Goal: Task Accomplishment & Management: Use online tool/utility

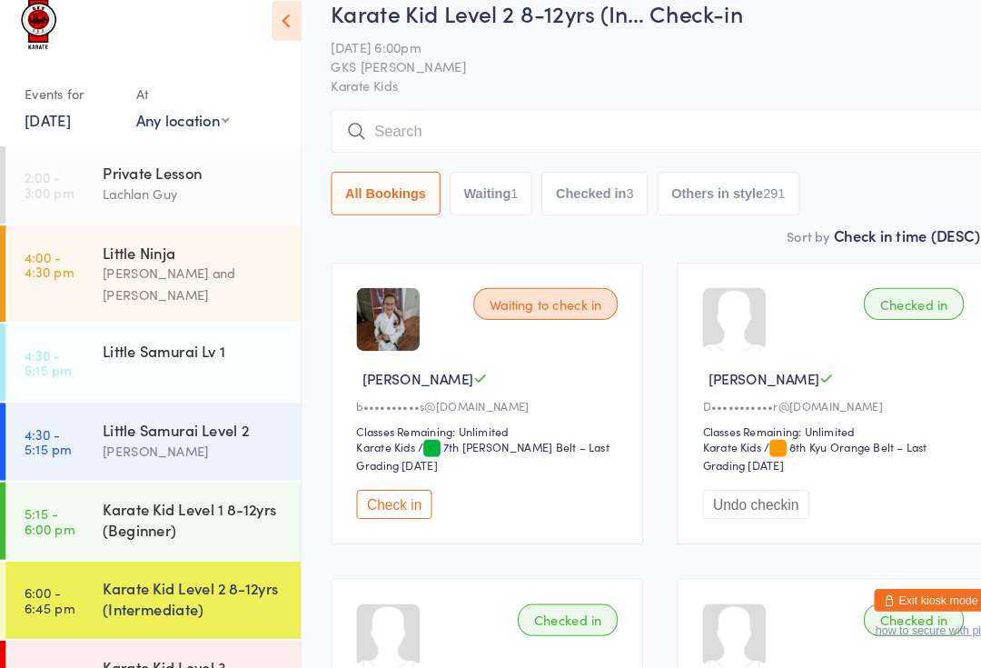
scroll to position [32, 0]
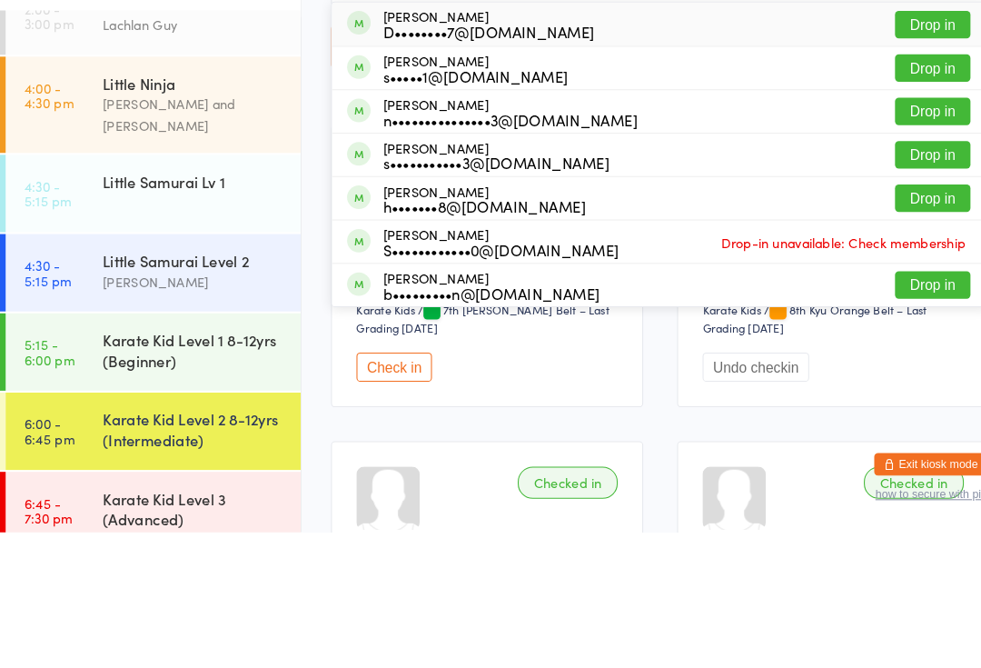
type input "Charlotte"
click at [463, 179] on div "D••••••••7@[DOMAIN_NAME]" at bounding box center [470, 186] width 203 height 15
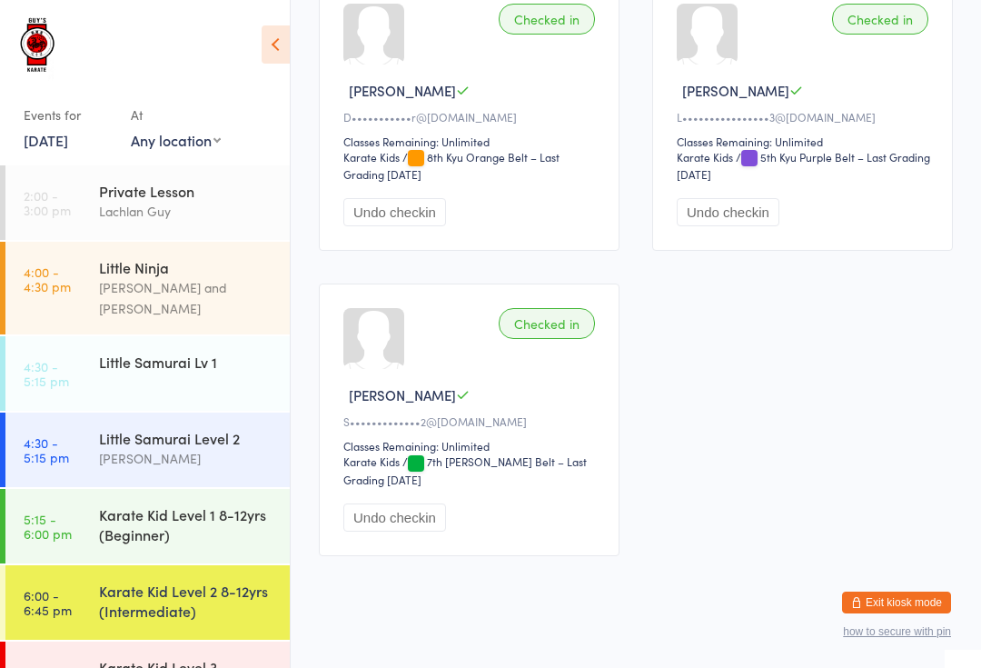
scroll to position [644, 0]
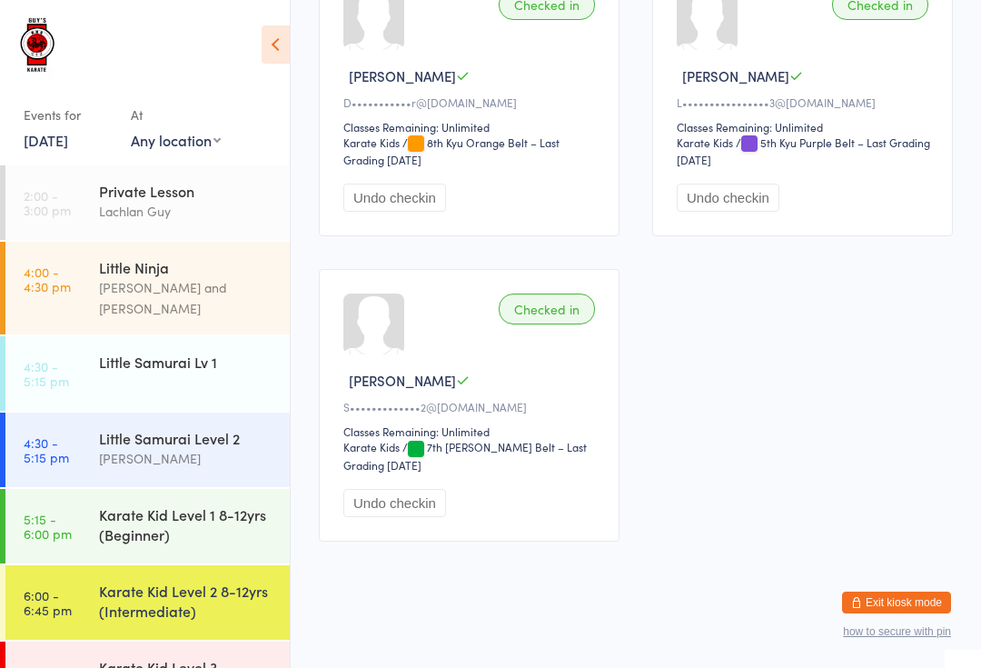
click at [219, 504] on div "Karate Kid Level 1 8-12yrs (Beginner)" at bounding box center [186, 524] width 175 height 40
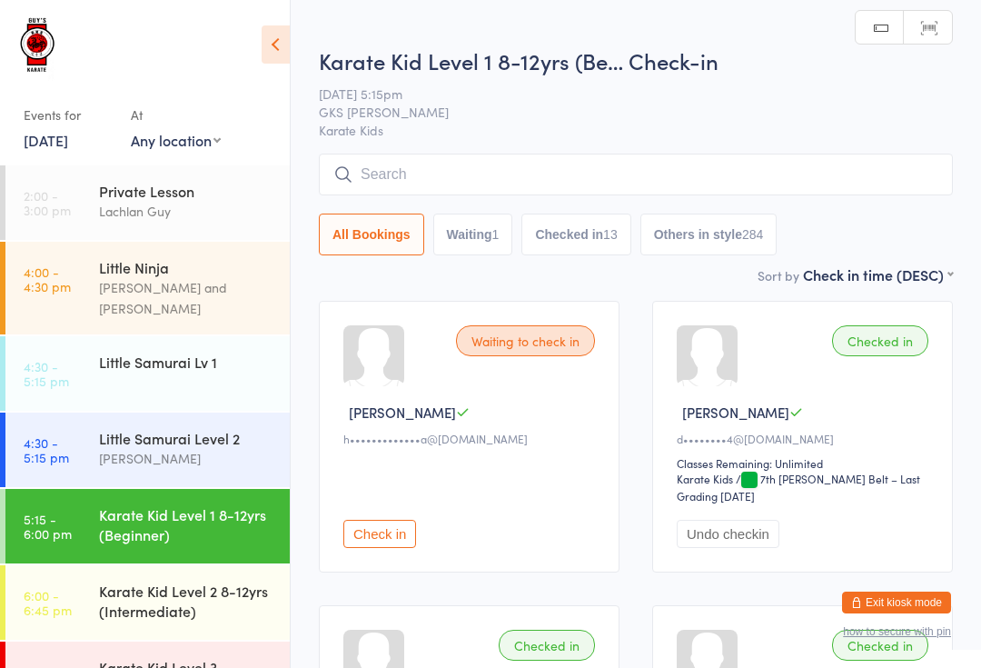
click at [519, 187] on input "search" at bounding box center [636, 175] width 634 height 42
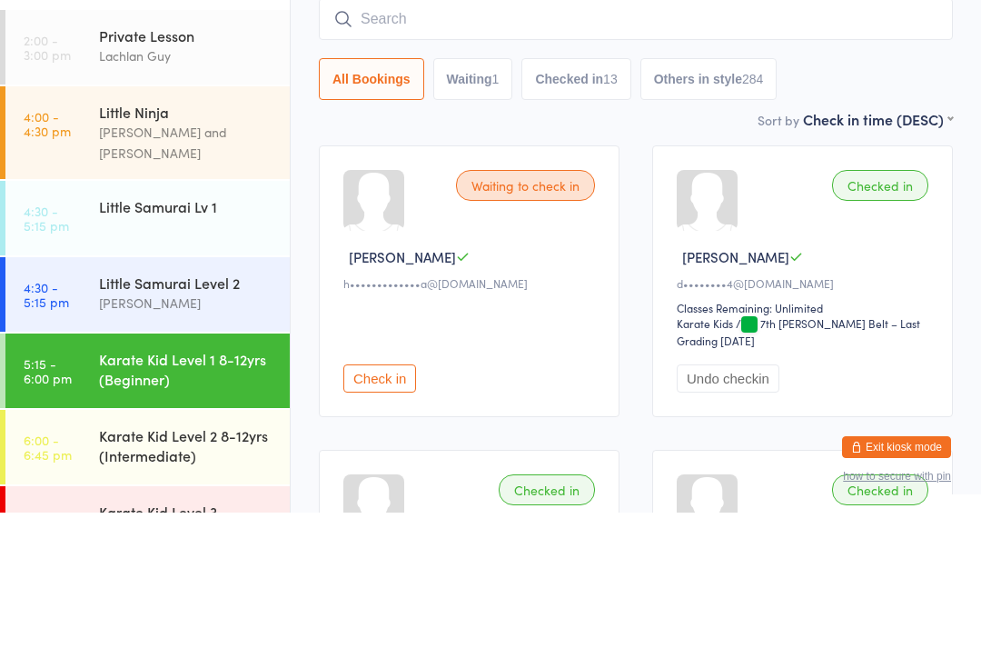
type input "A"
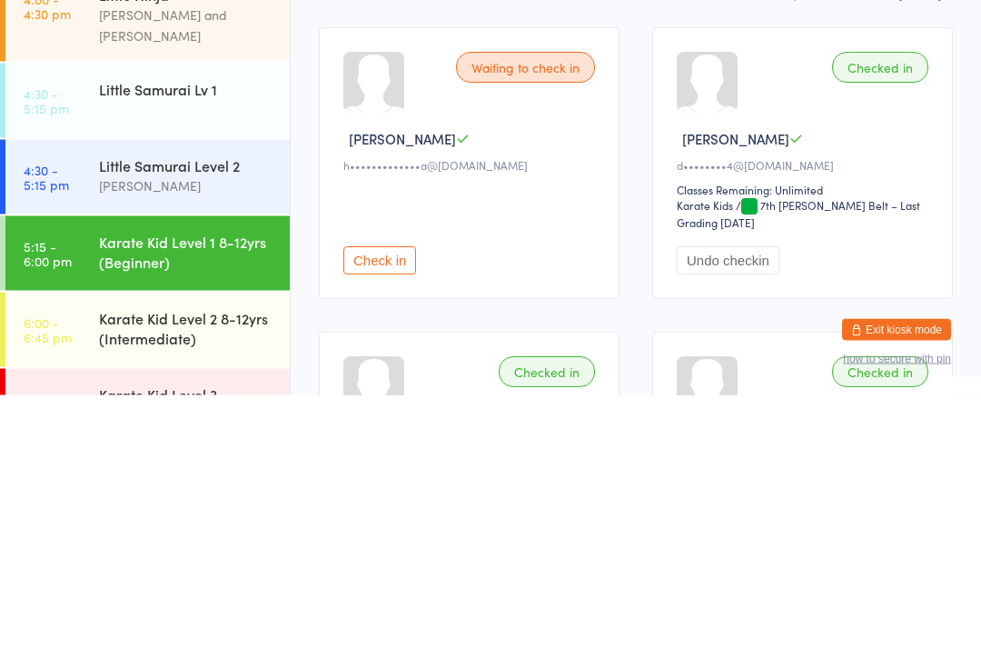
click at [228, 580] on div "Karate Kid Level 2 8-12yrs (Intermediate)" at bounding box center [186, 600] width 175 height 40
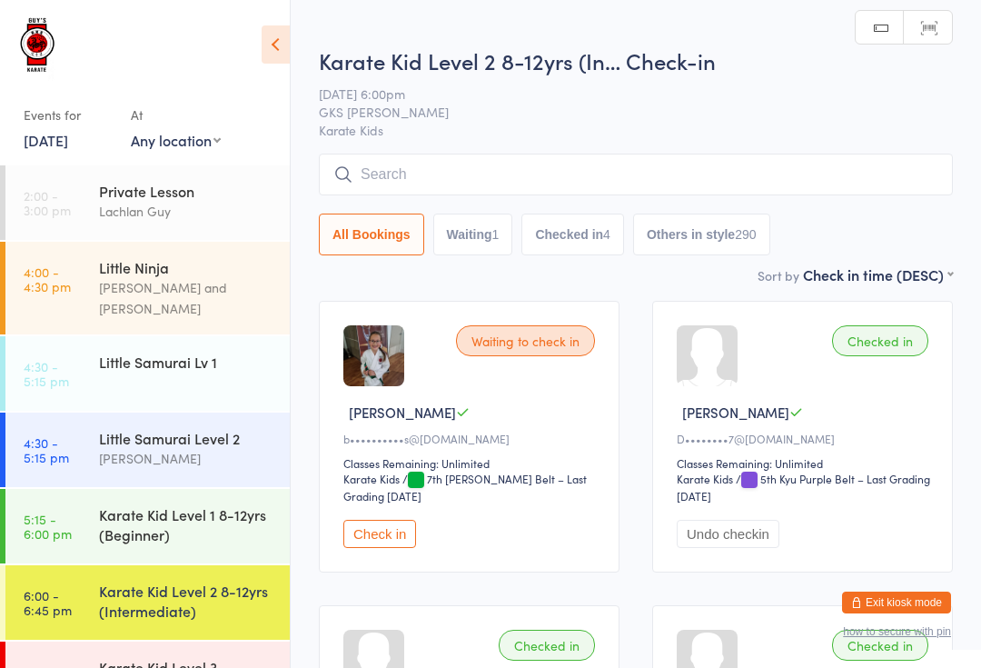
click at [526, 181] on input "search" at bounding box center [636, 175] width 634 height 42
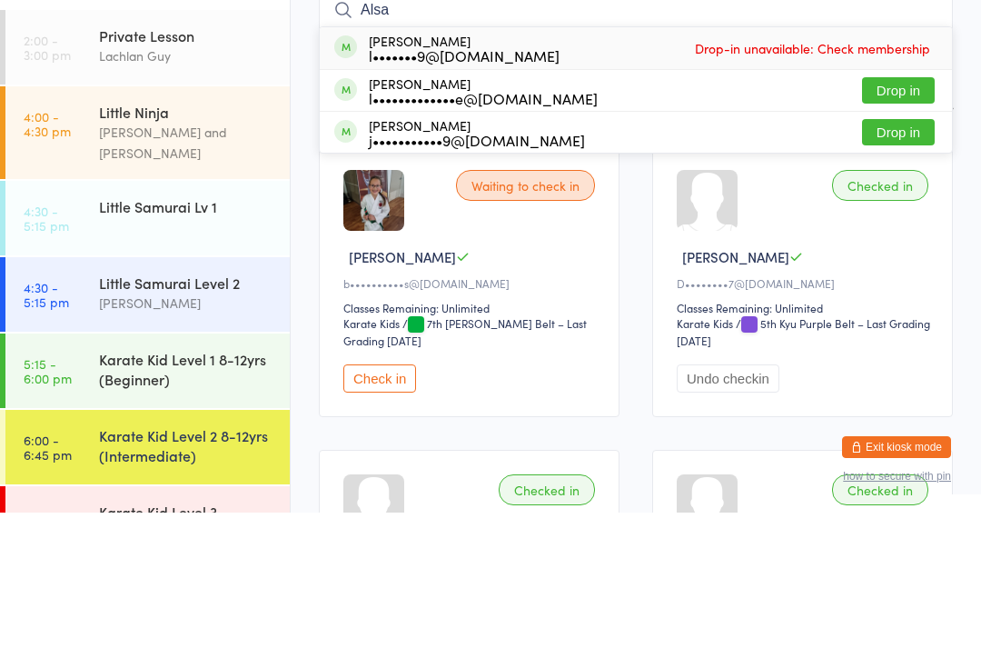
type input "Alsa"
click at [897, 233] on button "Drop in" at bounding box center [898, 246] width 73 height 26
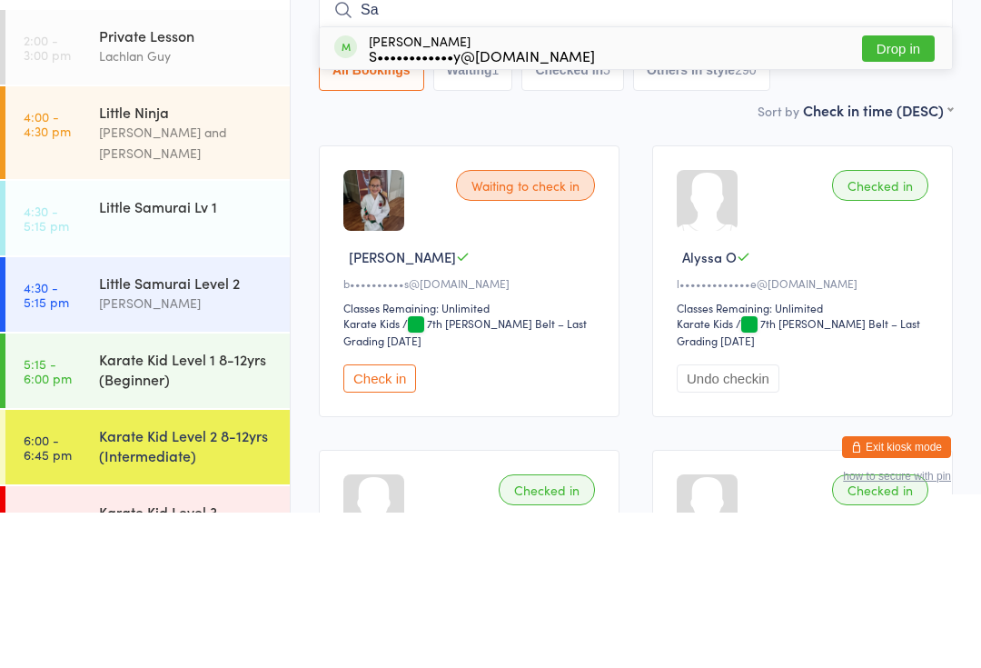
type input "Sa"
click at [911, 191] on button "Drop in" at bounding box center [898, 204] width 73 height 26
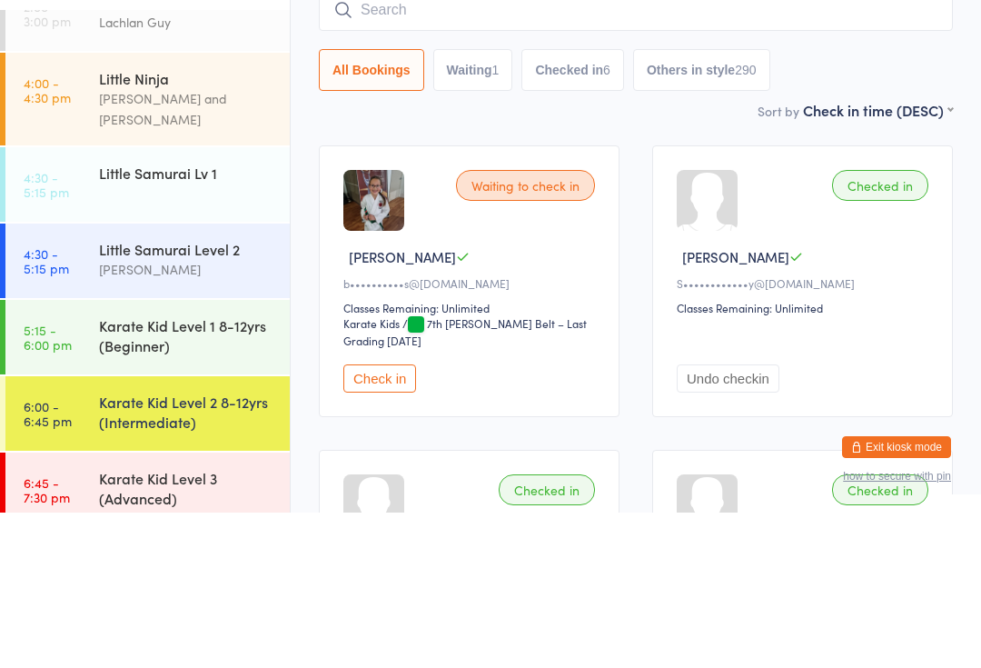
scroll to position [32, 0]
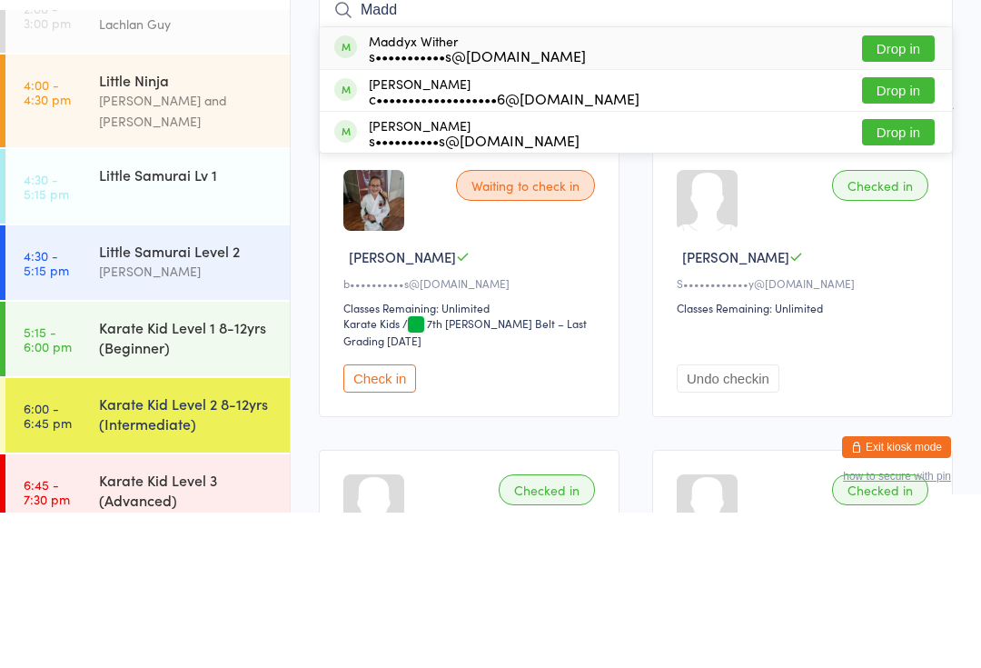
type input "Madd"
click at [908, 233] on button "Drop in" at bounding box center [898, 246] width 73 height 26
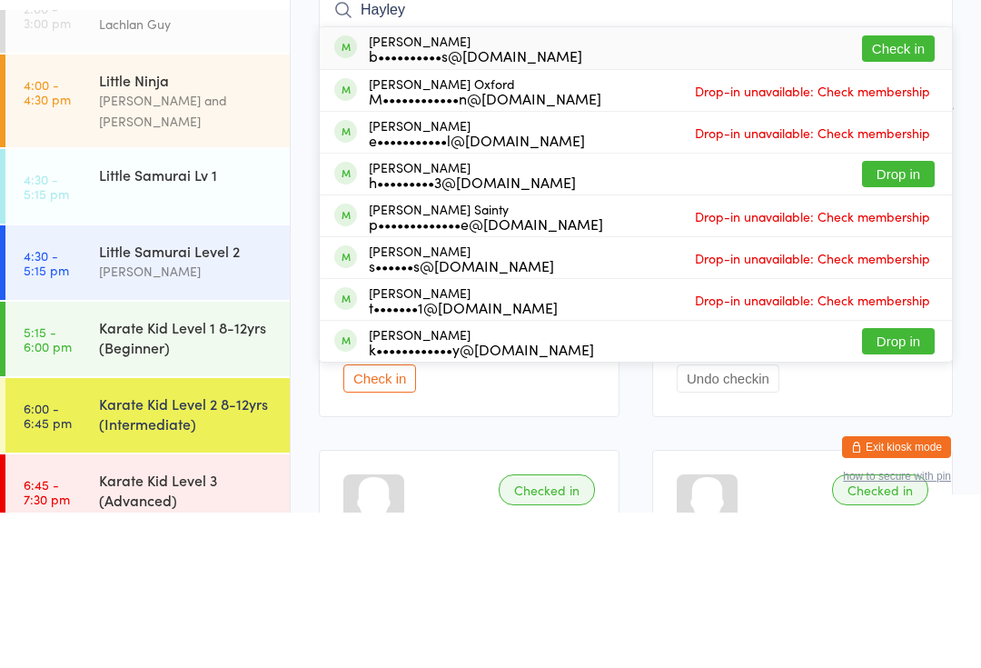
type input "Hayley"
click at [905, 191] on button "Check in" at bounding box center [898, 204] width 73 height 26
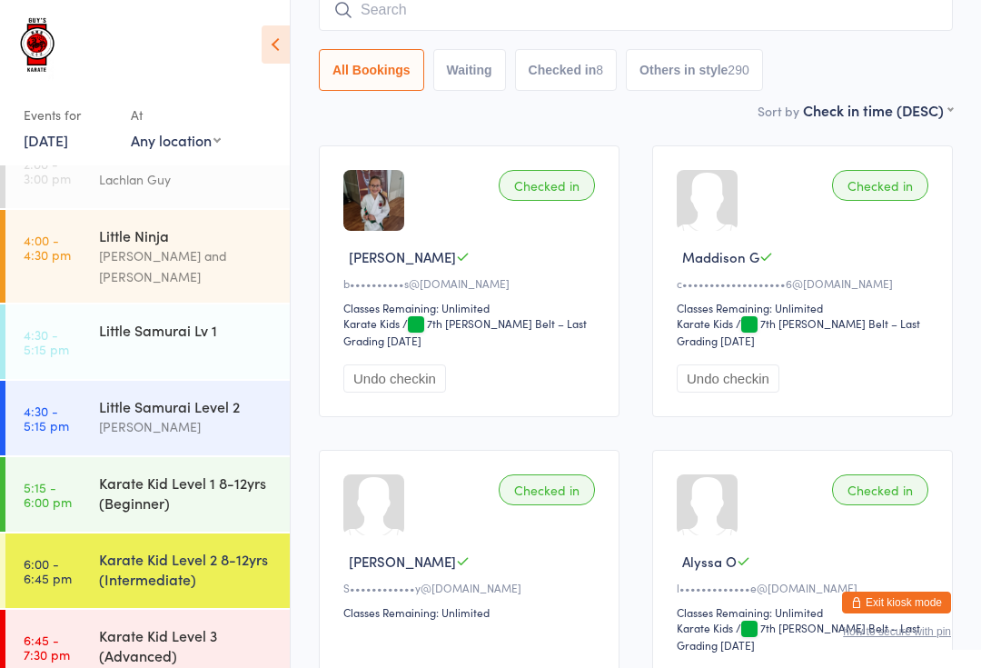
click at [190, 472] on div "Karate Kid Level 1 8-12yrs (Beginner)" at bounding box center [186, 492] width 175 height 40
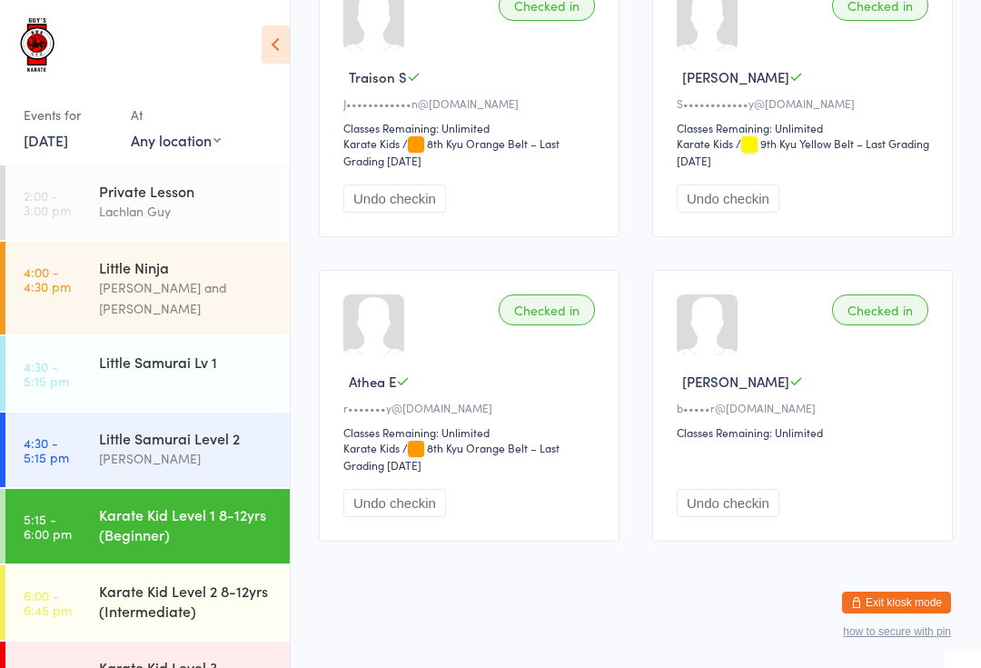
scroll to position [1887, 0]
click at [137, 428] on div "Little Samurai Level 2" at bounding box center [186, 438] width 175 height 20
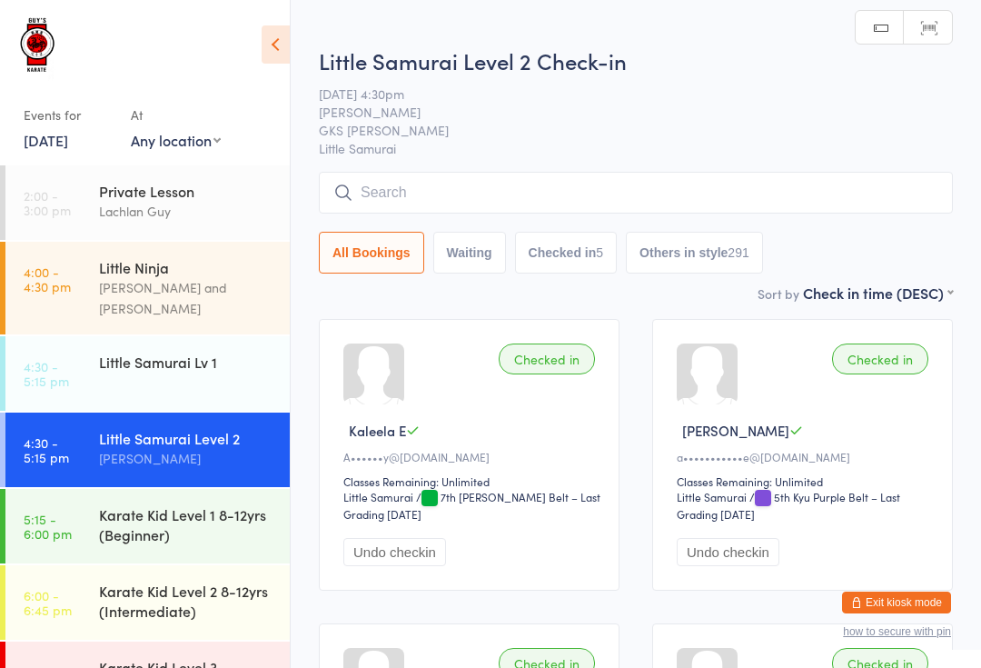
click at [100, 580] on div "Karate Kid Level 2 8-12yrs (Intermediate)" at bounding box center [186, 600] width 175 height 40
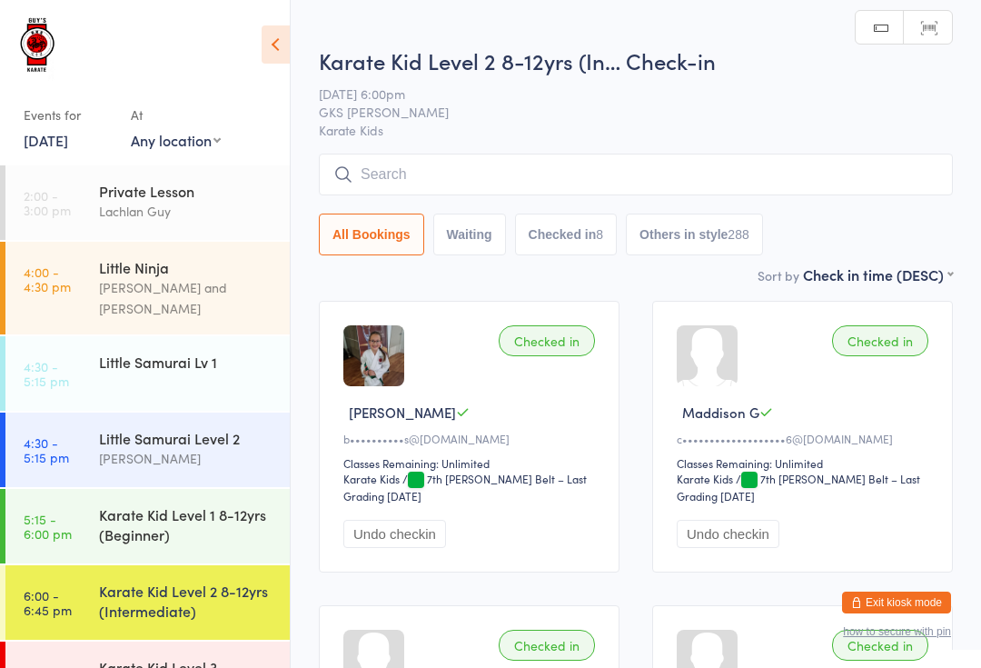
click at [455, 164] on input "search" at bounding box center [636, 175] width 634 height 42
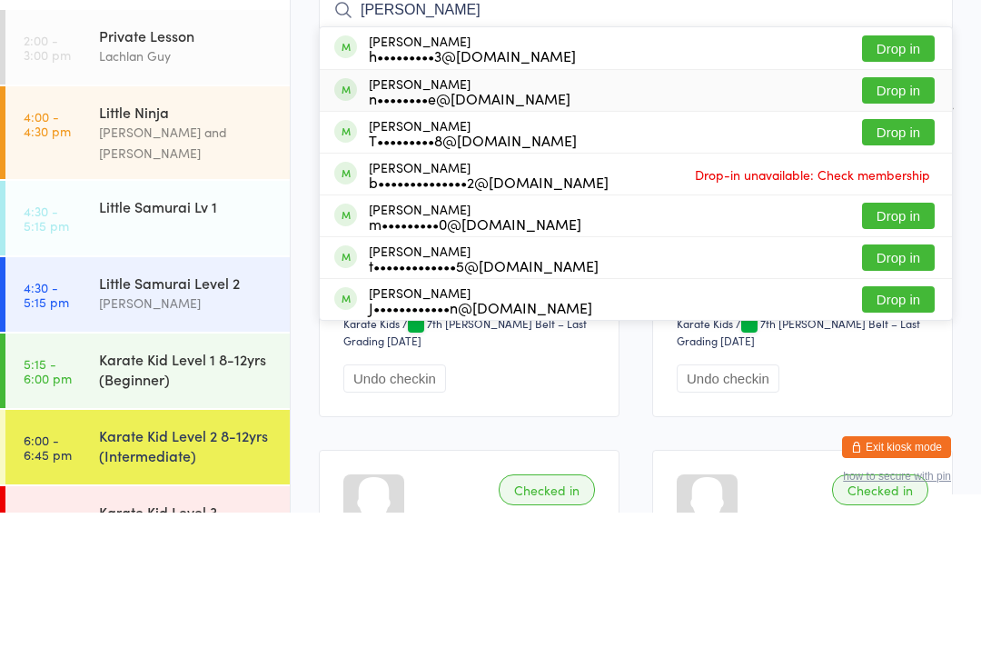
type input "[PERSON_NAME]"
click at [364, 232] on div "[PERSON_NAME] n••••••••e@[DOMAIN_NAME]" at bounding box center [452, 246] width 236 height 29
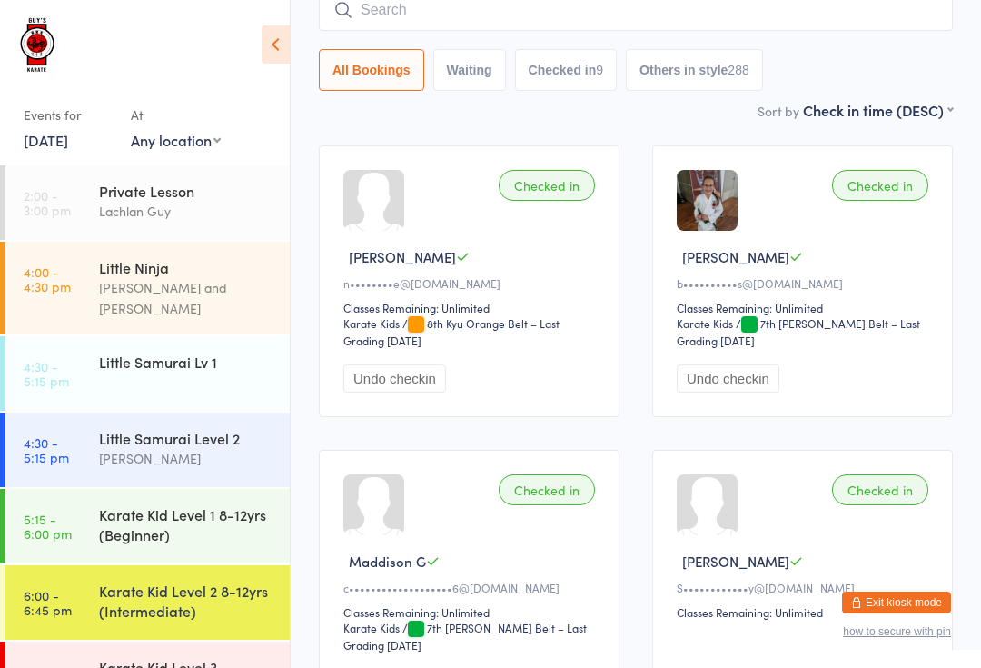
click at [849, 15] on input "search" at bounding box center [636, 10] width 634 height 42
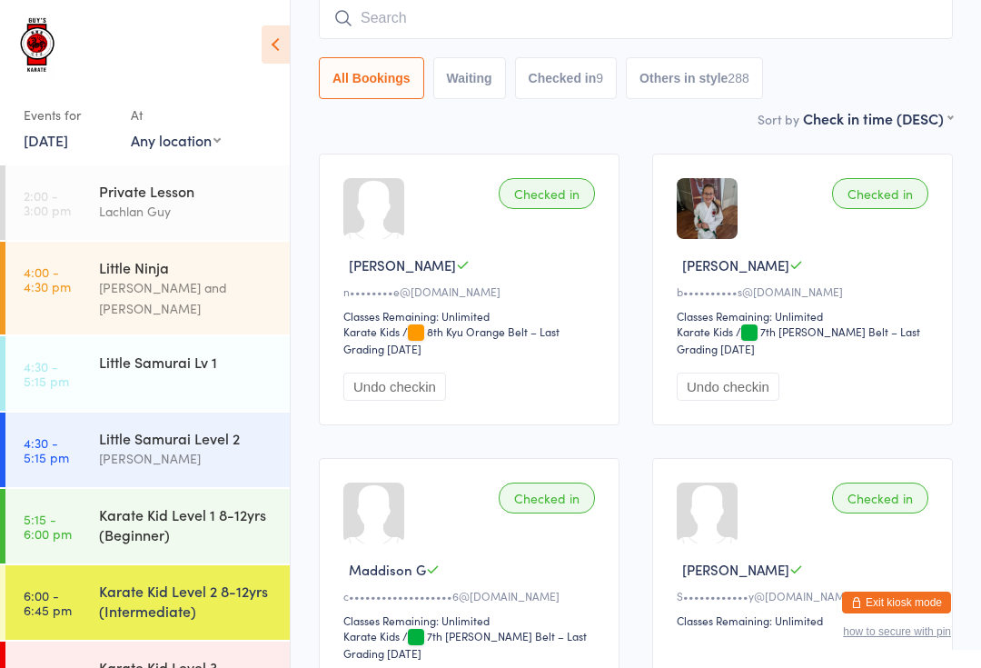
scroll to position [146, 0]
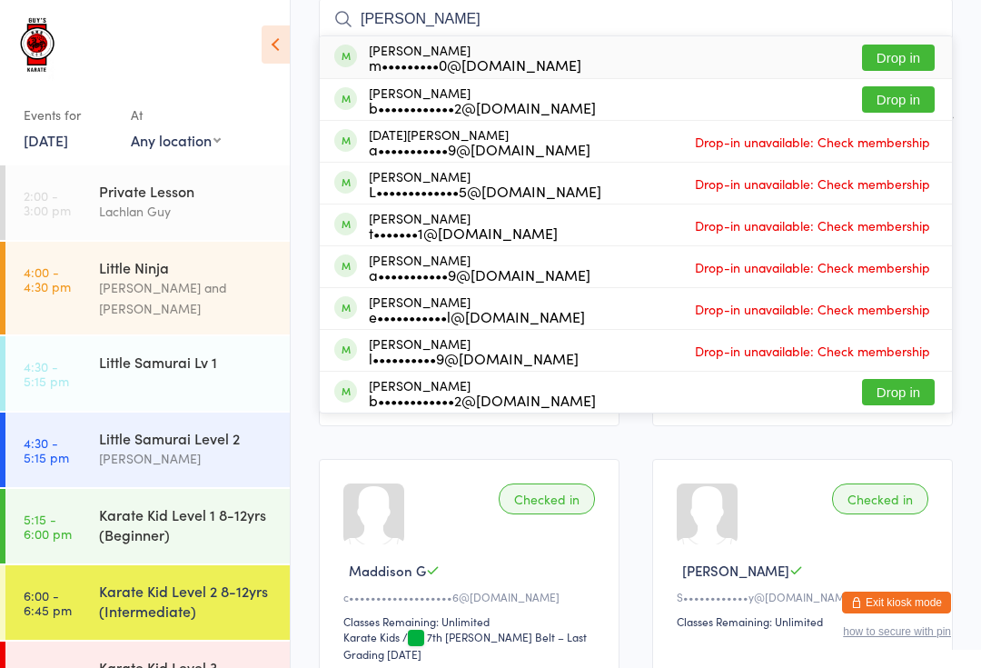
type input "[PERSON_NAME]"
click at [862, 96] on button "Drop in" at bounding box center [898, 99] width 73 height 26
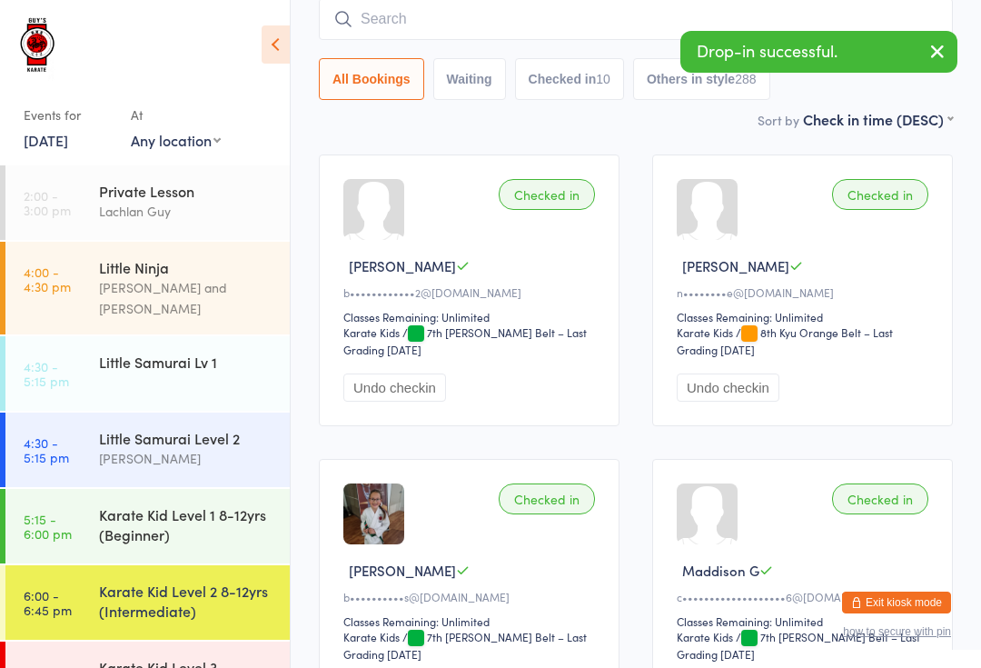
click at [797, 18] on input "search" at bounding box center [636, 19] width 634 height 42
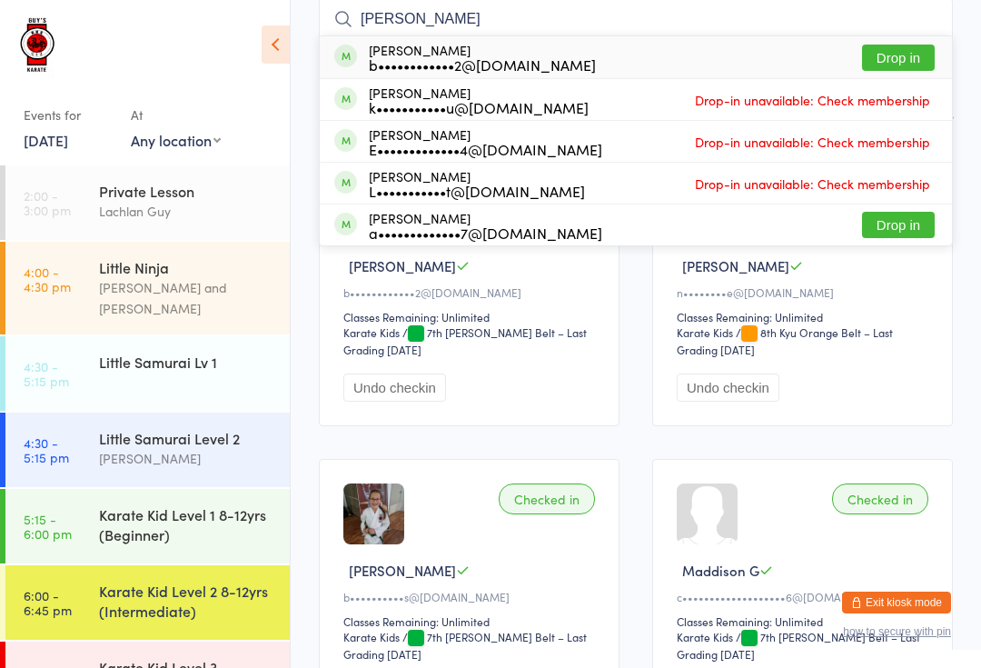
type input "[PERSON_NAME]"
click at [910, 59] on button "Drop in" at bounding box center [898, 58] width 73 height 26
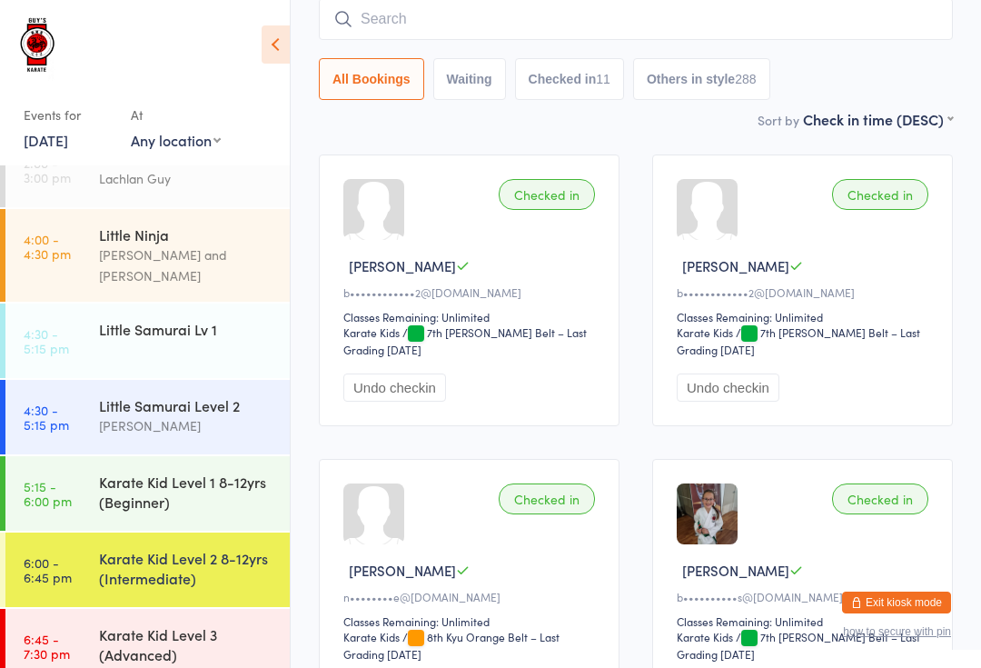
scroll to position [32, 0]
click at [233, 610] on div "Karate Kid Level 3 (Advanced)" at bounding box center [194, 645] width 191 height 71
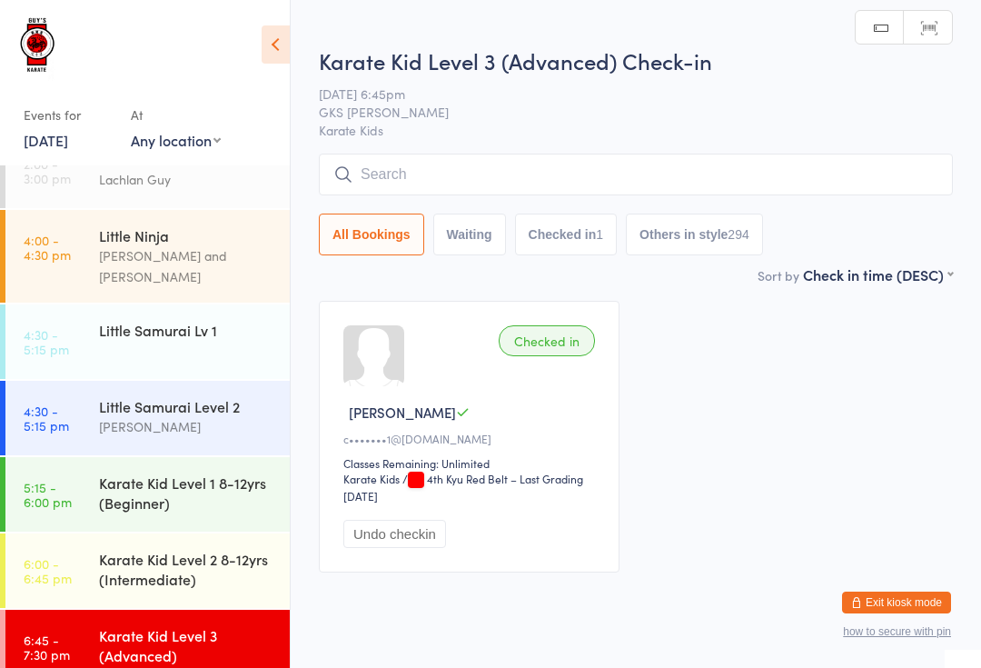
click at [497, 174] on input "search" at bounding box center [636, 175] width 634 height 42
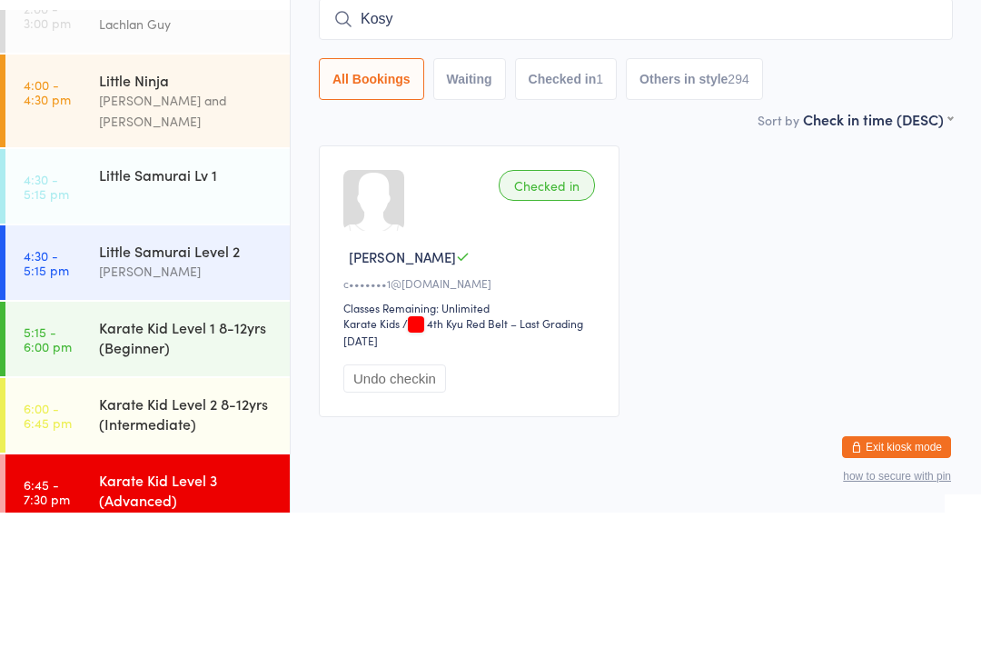
type input "Kosy"
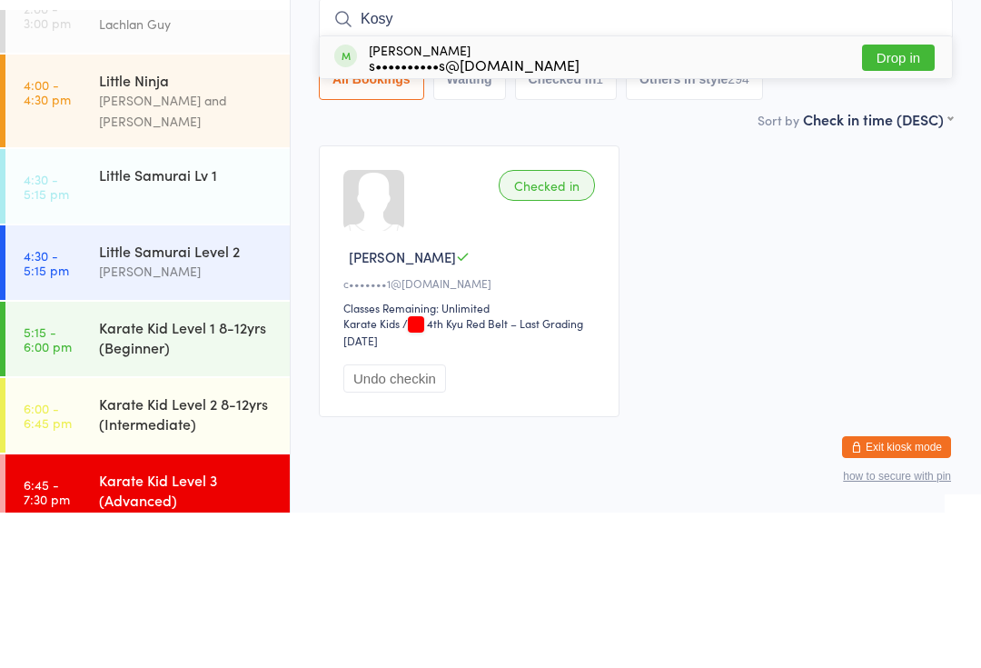
click at [888, 200] on button "Drop in" at bounding box center [898, 213] width 73 height 26
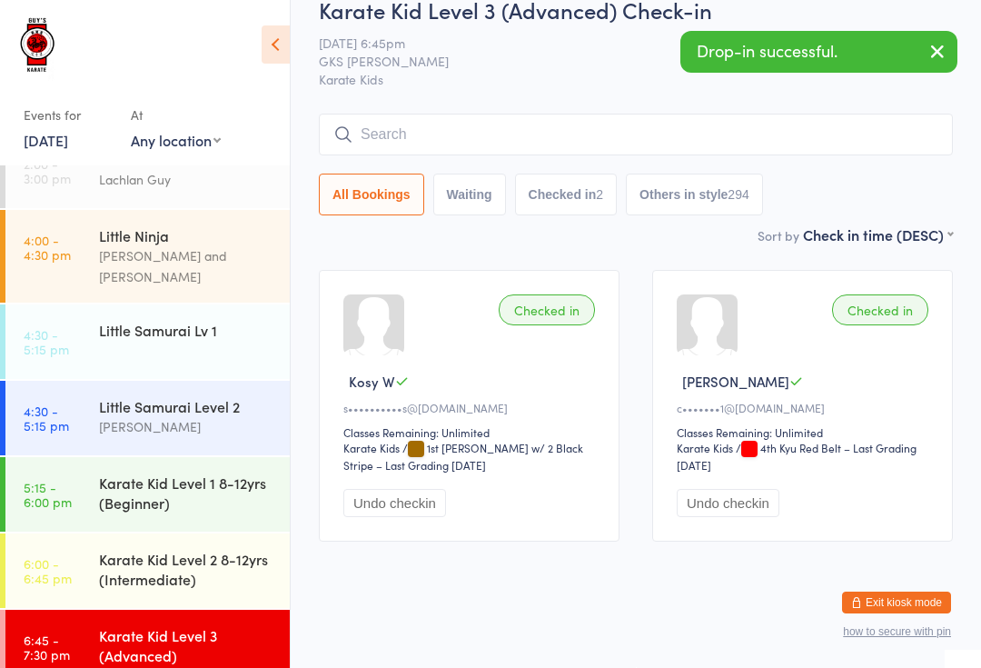
click at [780, 80] on div "Karate Kid Level 3 (Advanced) Check-in [DATE] 6:45pm GKS [PERSON_NAME] Karate K…" at bounding box center [636, 110] width 634 height 230
click at [693, 123] on input "search" at bounding box center [636, 135] width 634 height 42
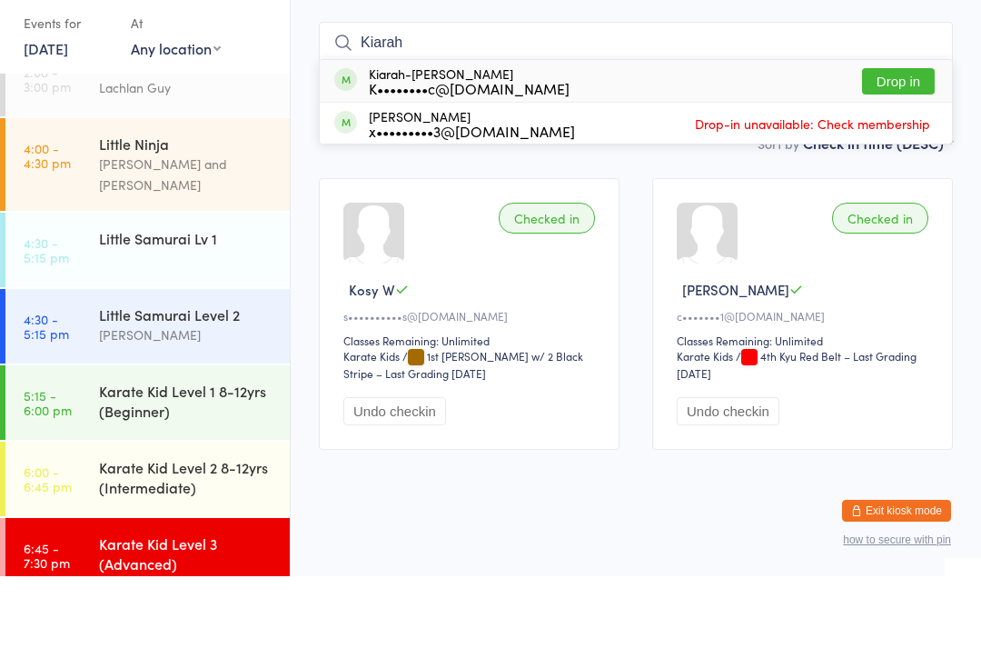
type input "Kiarah"
click at [907, 160] on button "Drop in" at bounding box center [898, 173] width 73 height 26
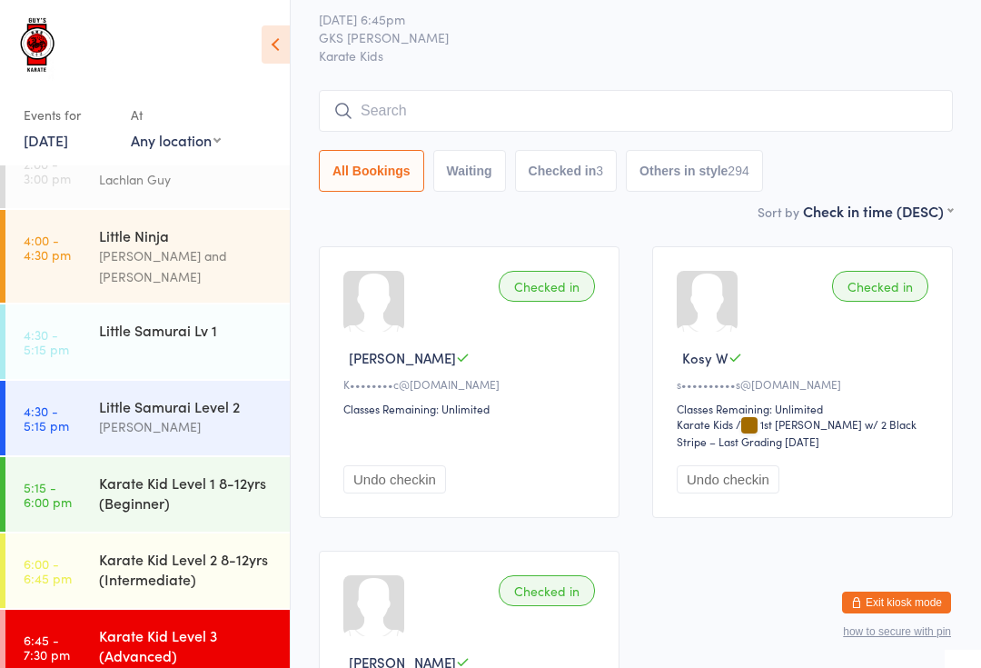
click at [432, 99] on input "search" at bounding box center [636, 111] width 634 height 42
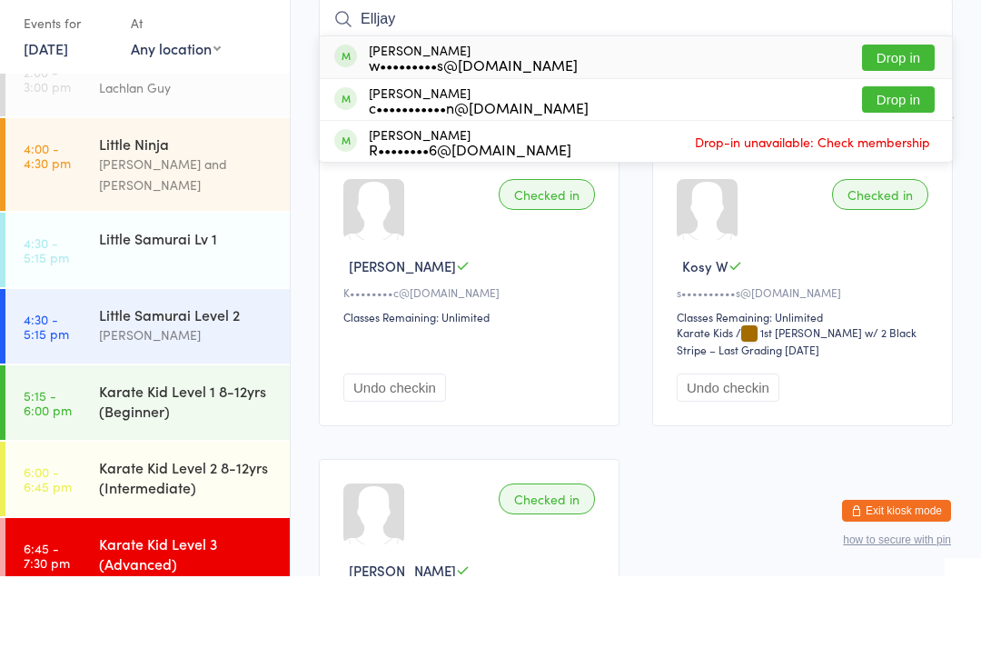
type input "Elljay"
click at [877, 136] on button "Drop in" at bounding box center [898, 149] width 73 height 26
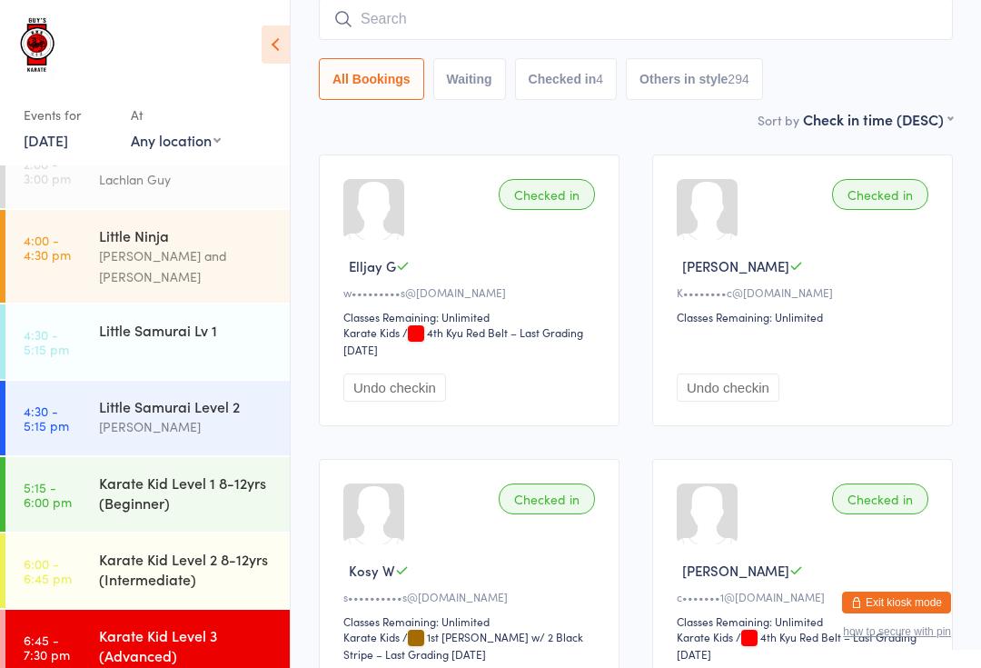
click at [200, 625] on div "Karate Kid Level 3 (Advanced)" at bounding box center [186, 645] width 175 height 40
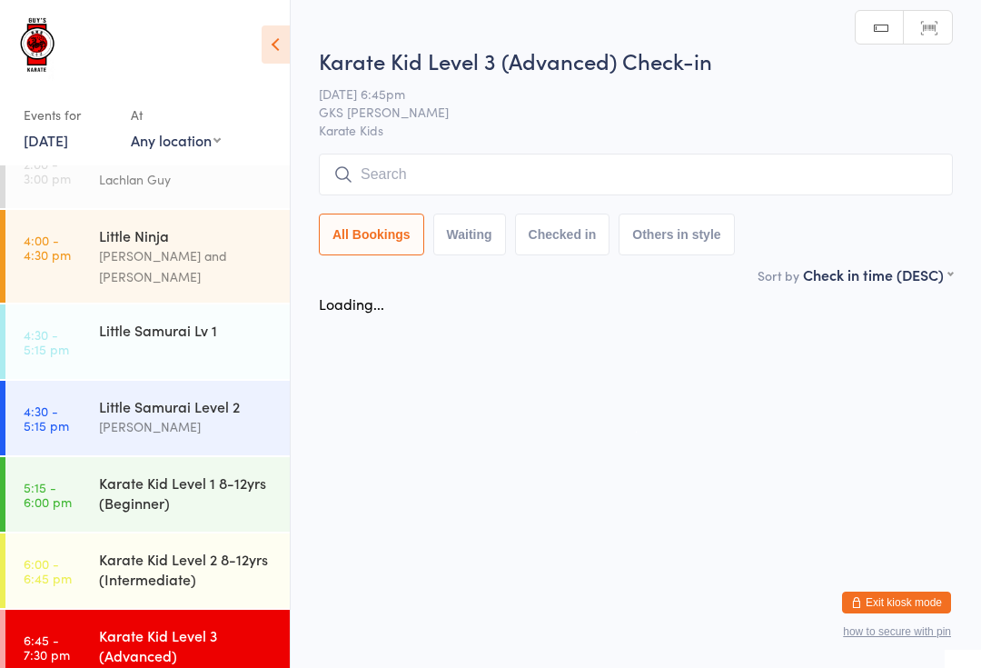
scroll to position [0, 0]
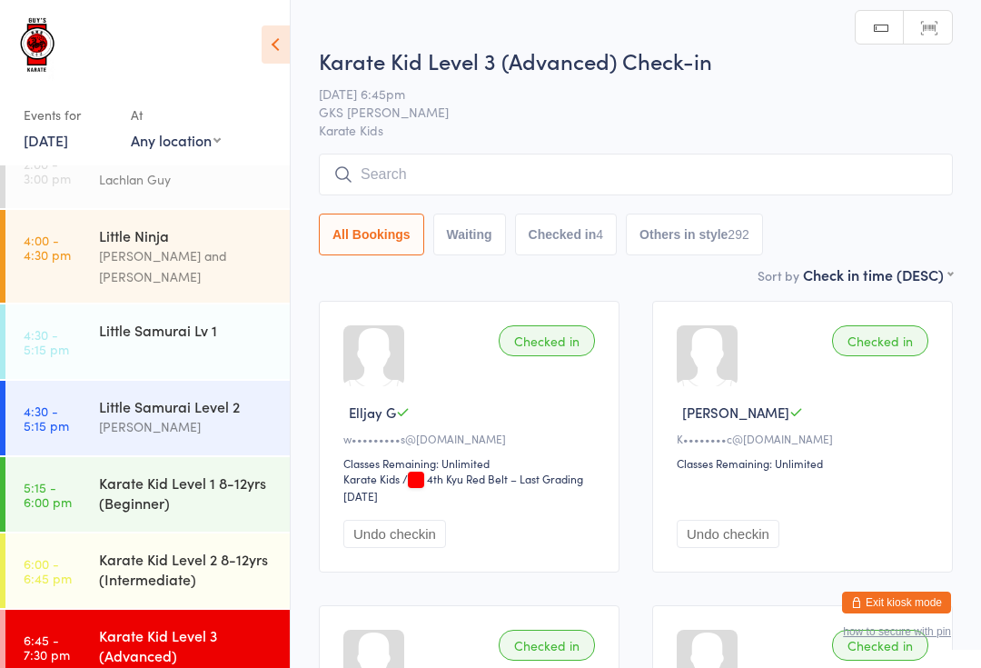
click at [602, 177] on input "search" at bounding box center [636, 175] width 634 height 42
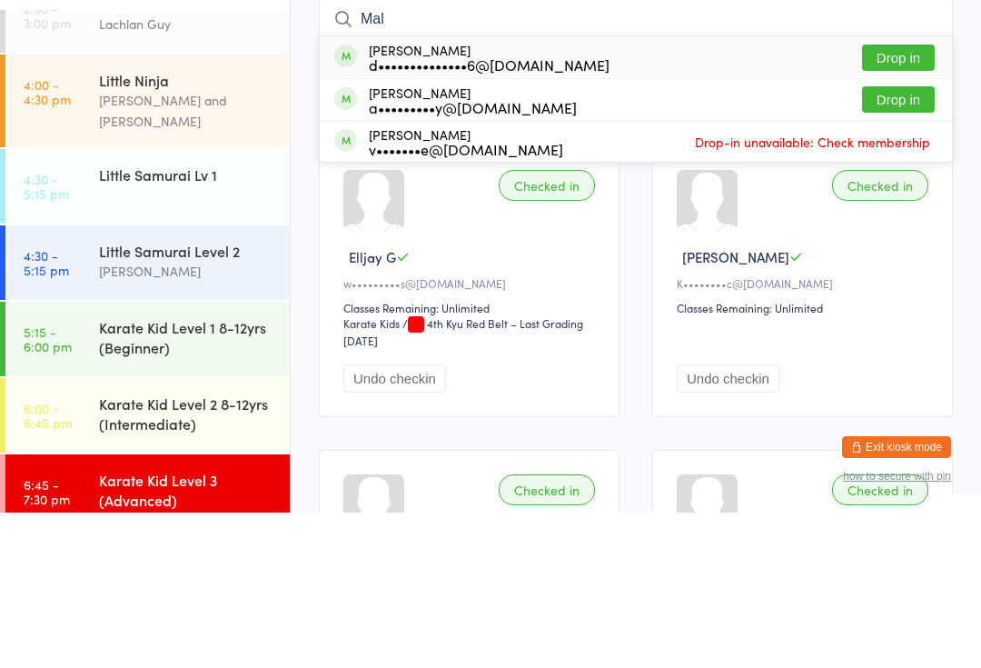
type input "Mal"
click at [903, 242] on button "Drop in" at bounding box center [898, 255] width 73 height 26
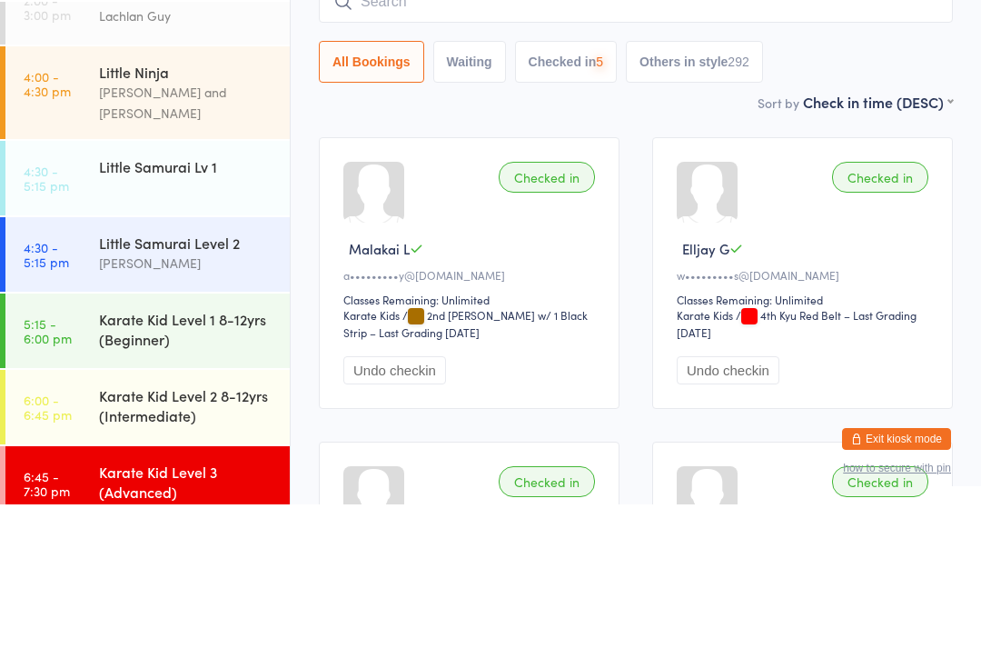
scroll to position [2, 0]
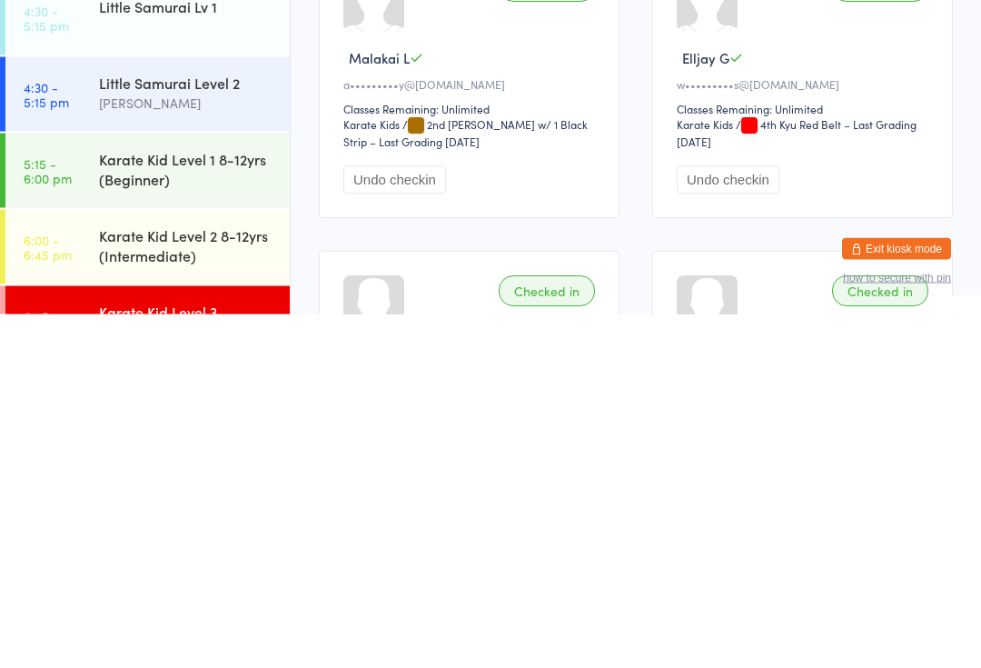
click at [234, 655] on div "Karate Kid Level 3 (Advanced)" at bounding box center [186, 675] width 175 height 40
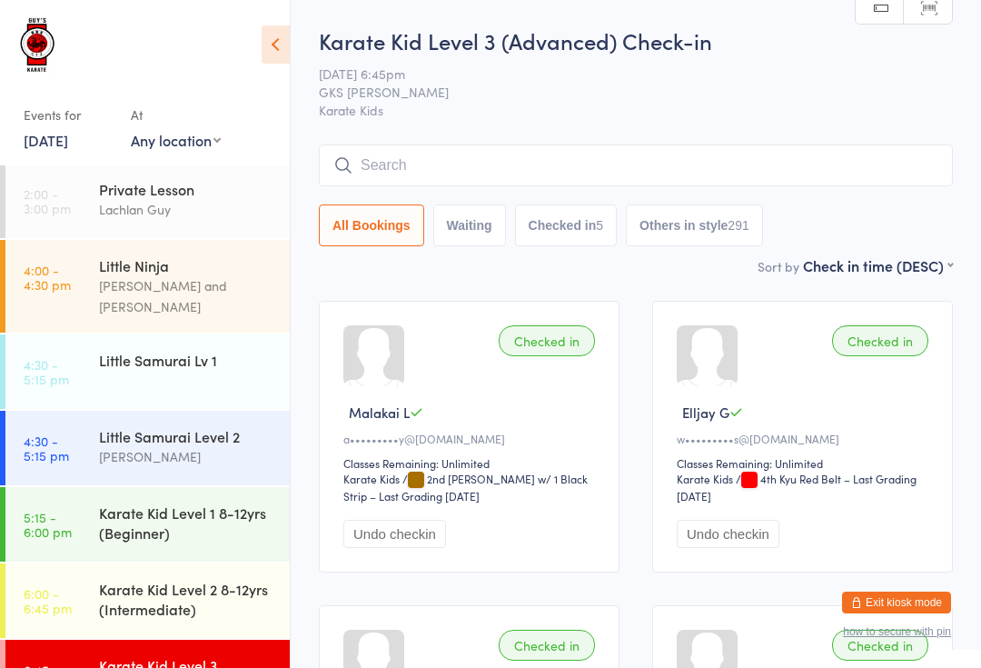
click at [649, 167] on input "search" at bounding box center [636, 165] width 634 height 42
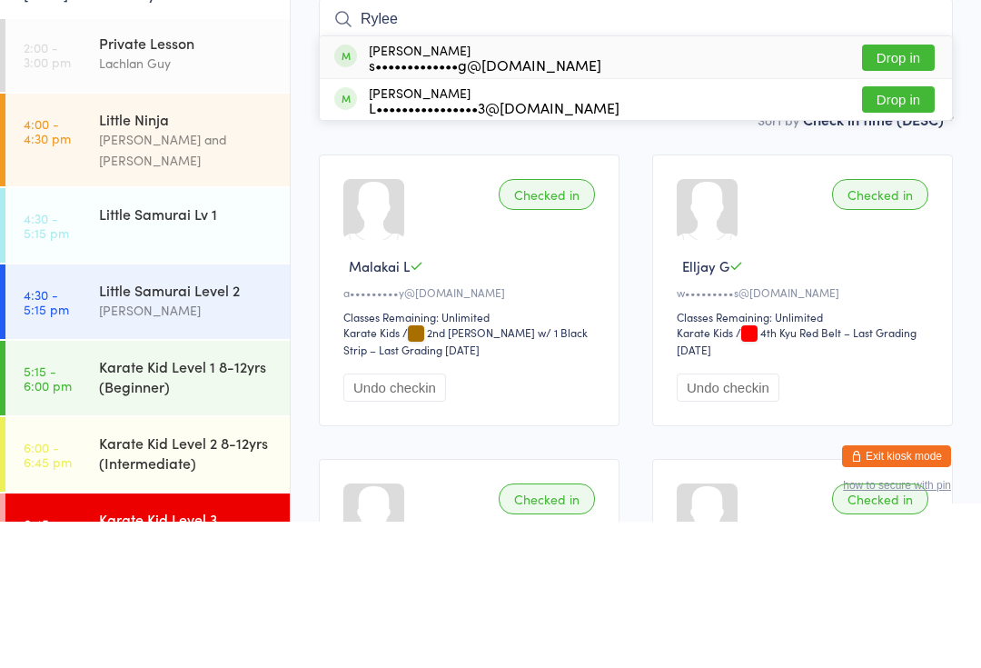
type input "Rylee"
click at [907, 191] on button "Drop in" at bounding box center [898, 204] width 73 height 26
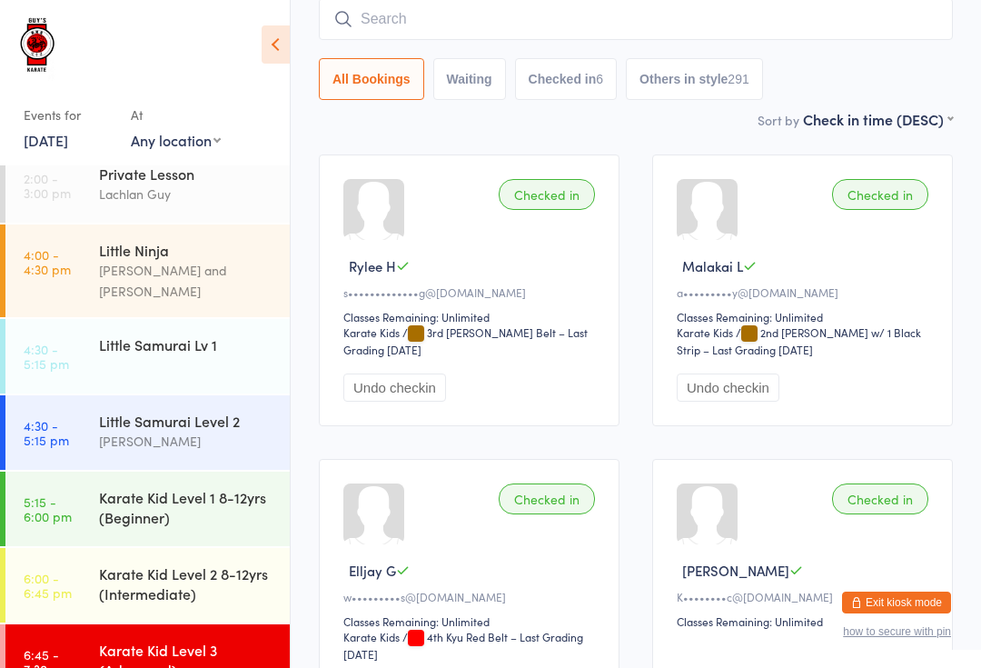
scroll to position [27, 0]
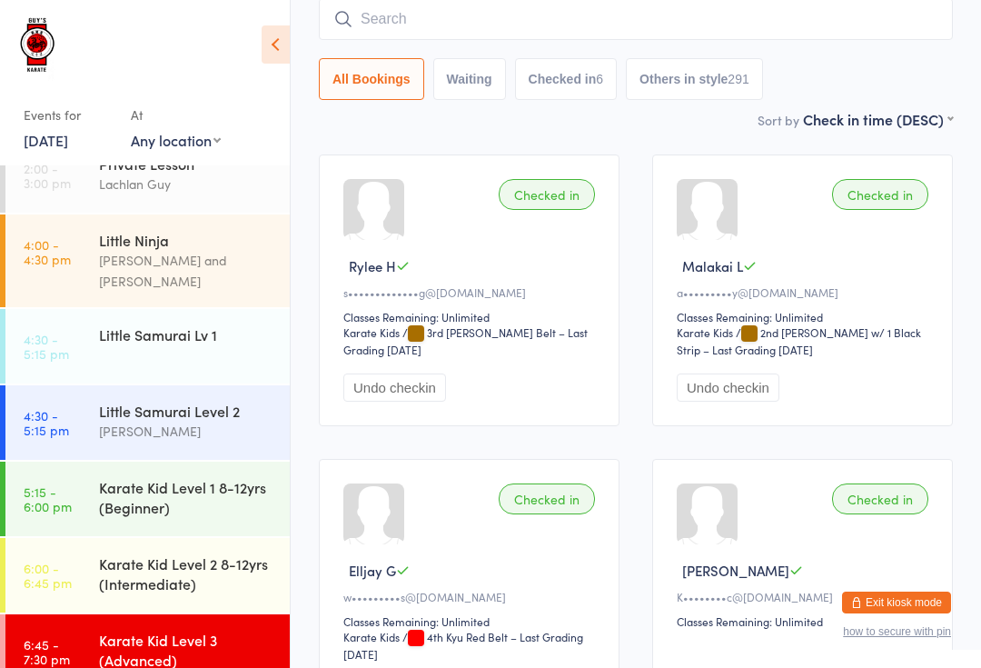
click at [177, 614] on div "Karate Kid Level 3 (Advanced)" at bounding box center [194, 649] width 191 height 71
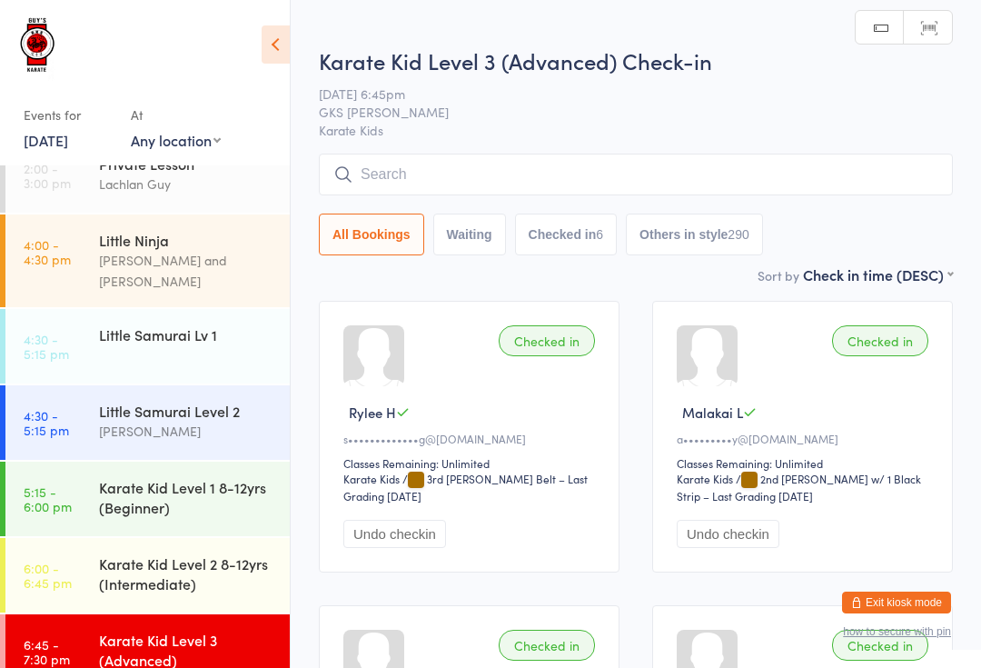
click at [606, 180] on input "search" at bounding box center [636, 175] width 634 height 42
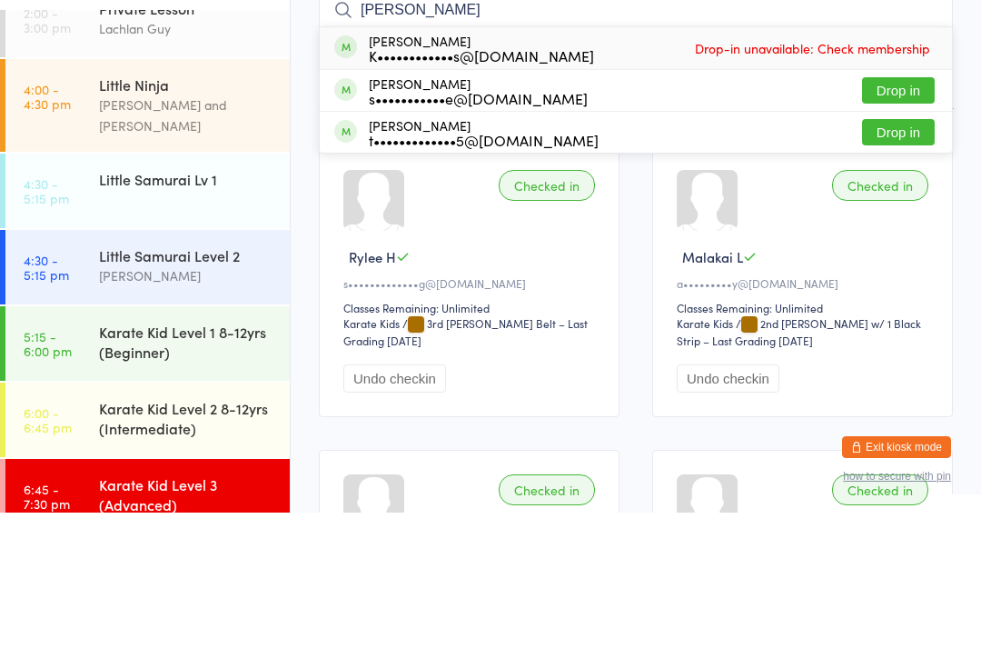
type input "[PERSON_NAME]"
click at [905, 233] on button "Drop in" at bounding box center [898, 246] width 73 height 26
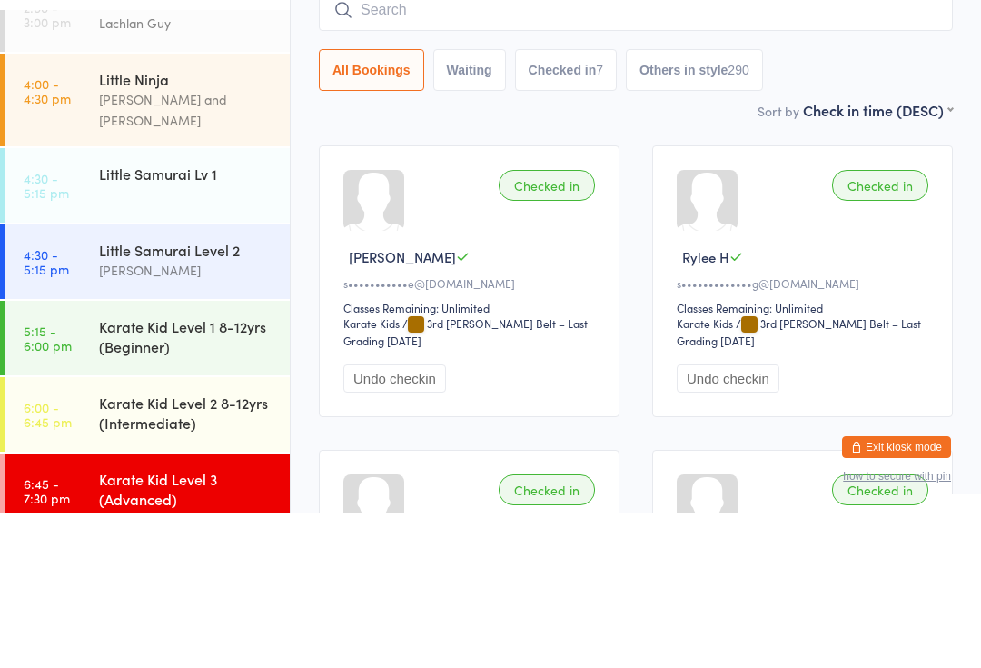
scroll to position [32, 0]
click at [233, 396] on div "Little Samurai Level 2" at bounding box center [186, 406] width 175 height 20
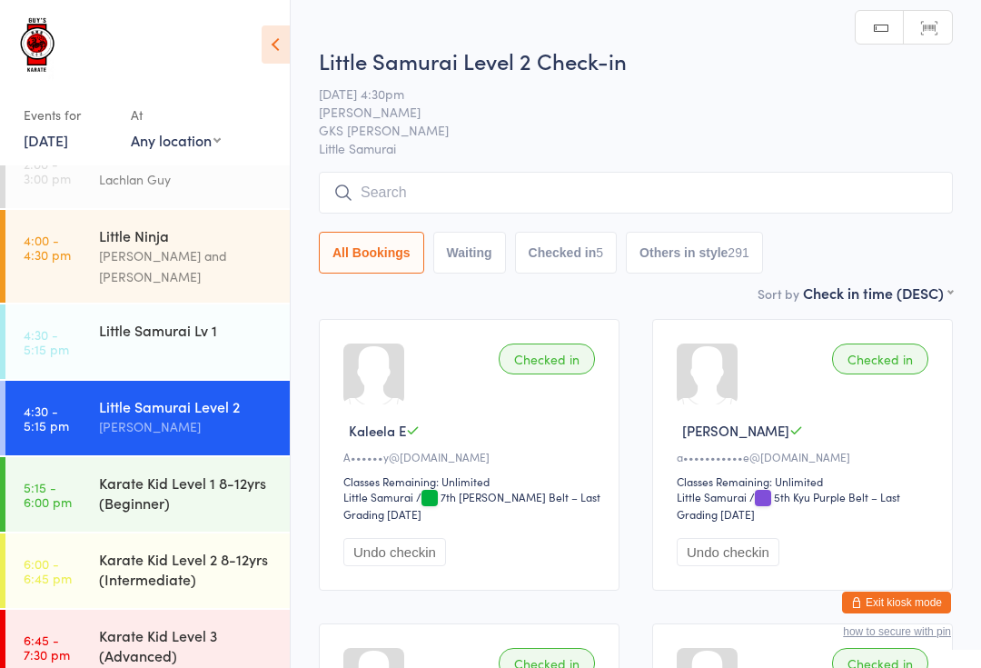
click at [209, 649] on div "Karate Kid Level 3 (Advanced)" at bounding box center [186, 645] width 175 height 40
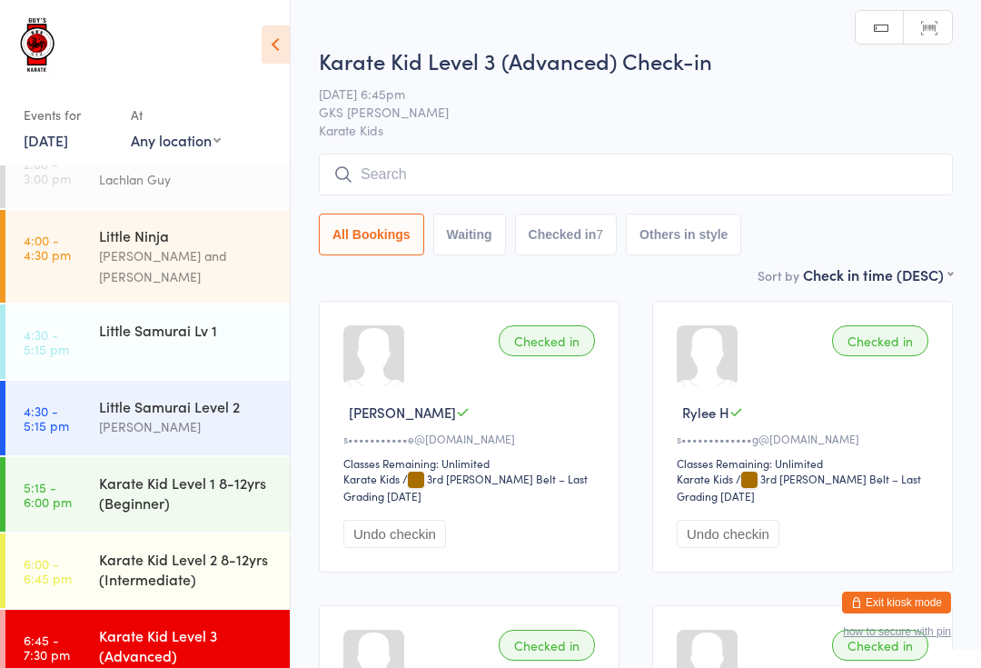
click at [470, 173] on input "search" at bounding box center [636, 175] width 634 height 42
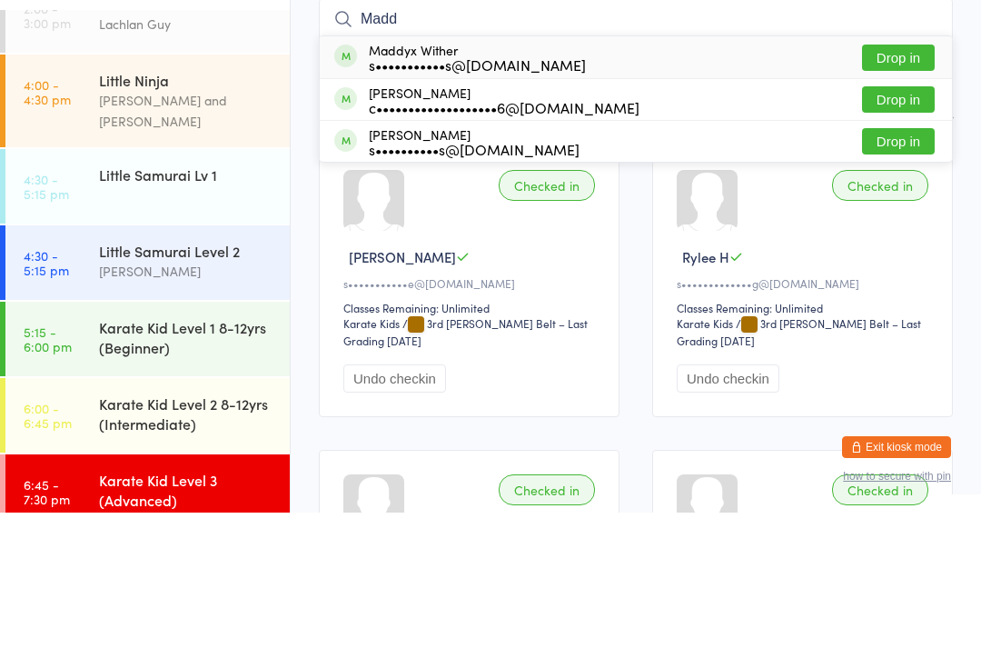
type input "Madd"
click at [909, 200] on button "Drop in" at bounding box center [898, 213] width 73 height 26
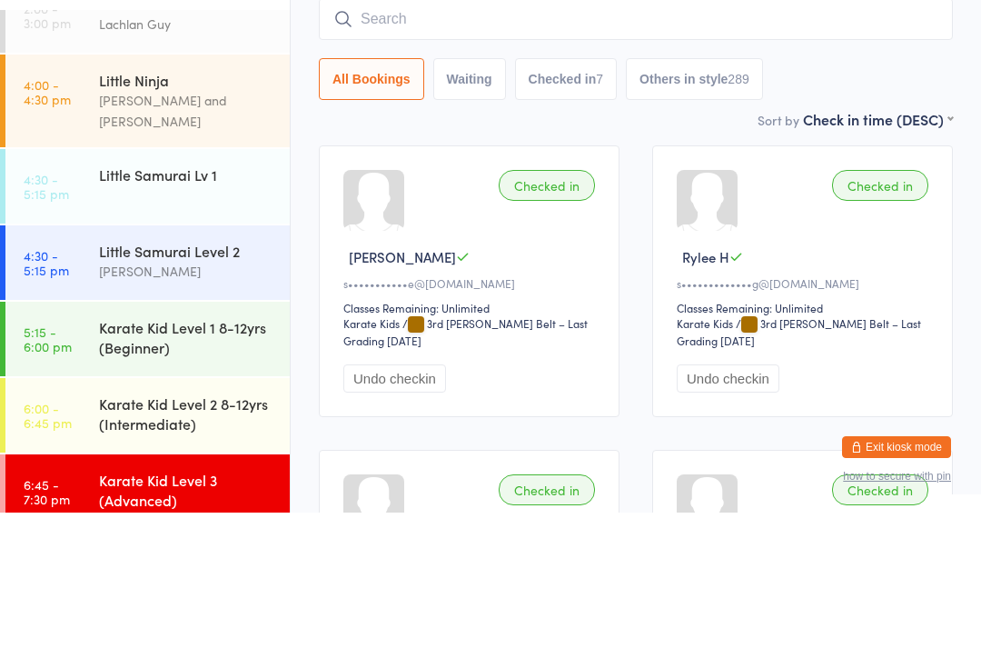
scroll to position [155, 0]
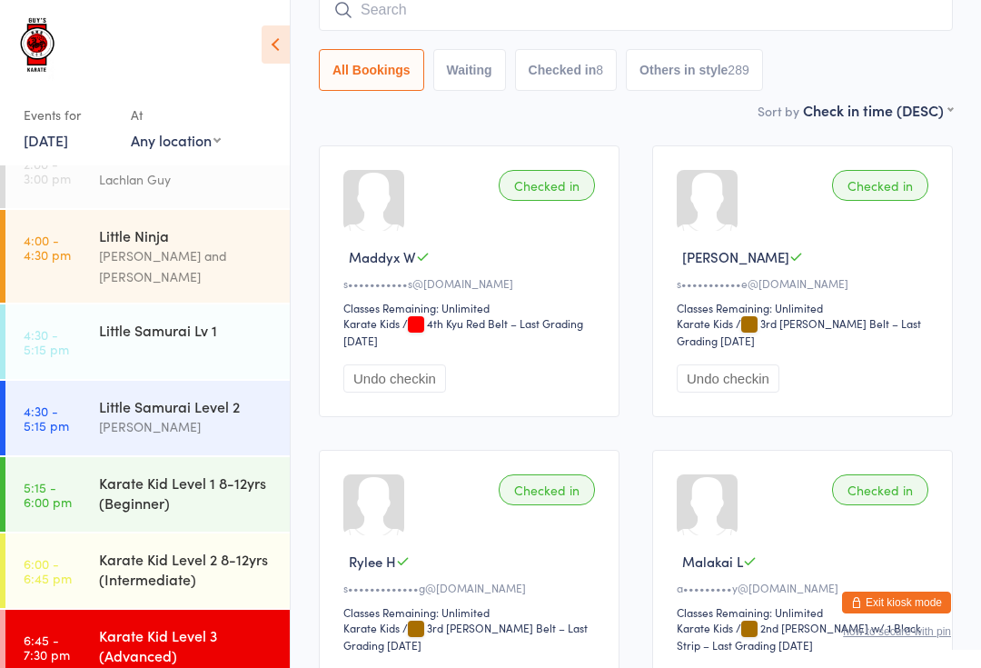
click at [486, 5] on input "search" at bounding box center [636, 10] width 634 height 42
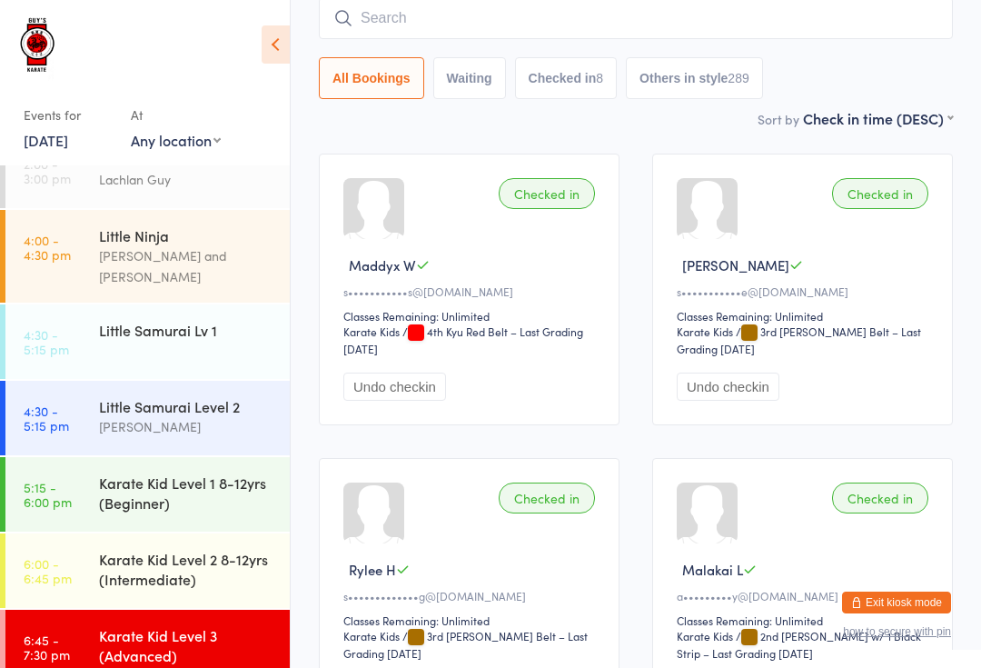
scroll to position [146, 0]
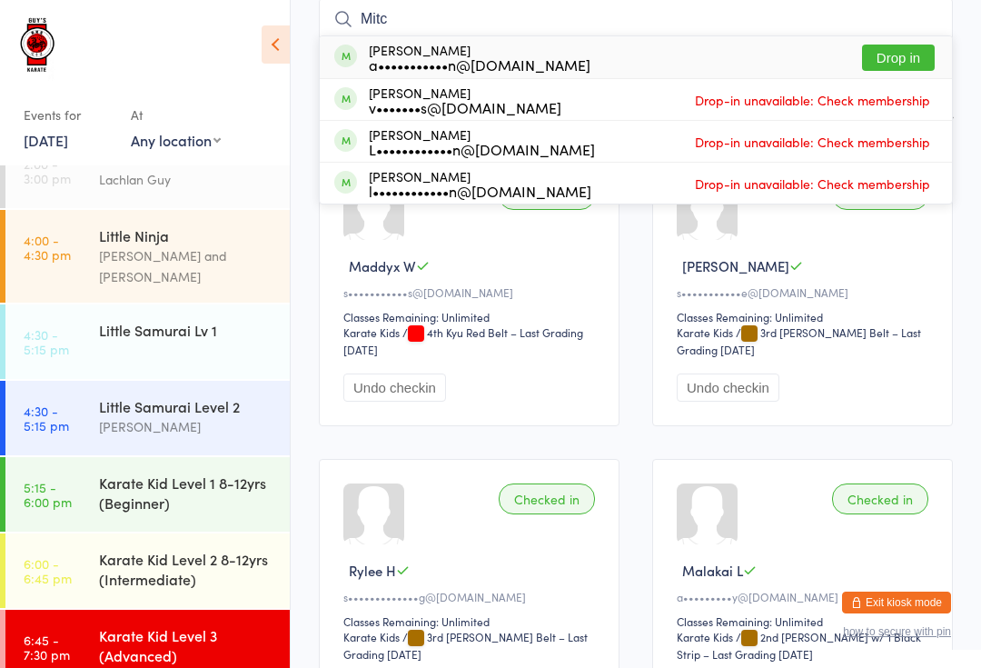
type input "Mitc"
click at [909, 64] on button "Drop in" at bounding box center [898, 58] width 73 height 26
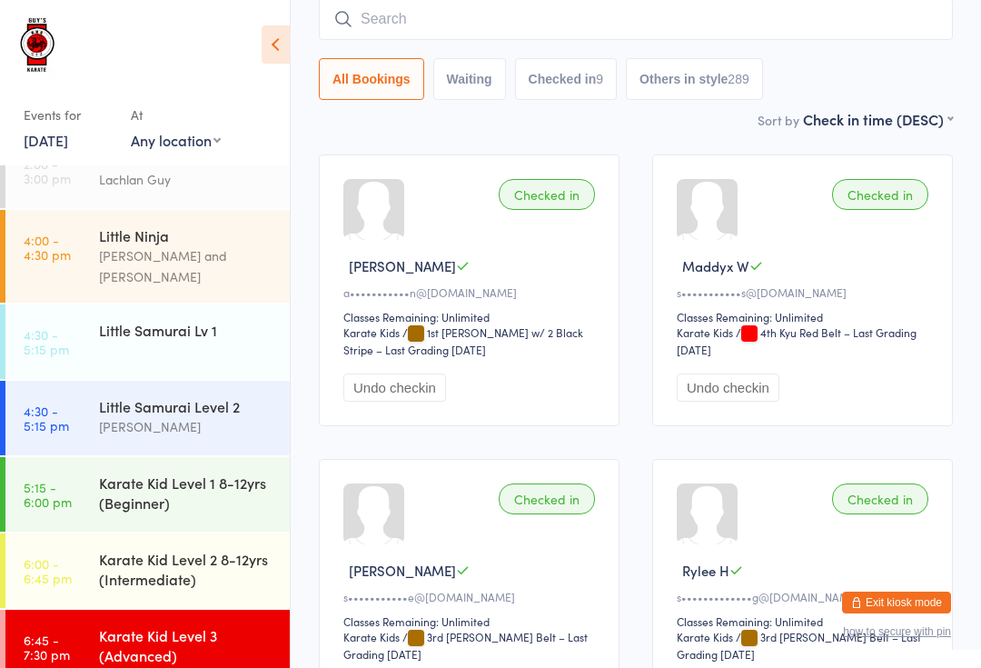
click at [495, 29] on input "search" at bounding box center [636, 19] width 634 height 42
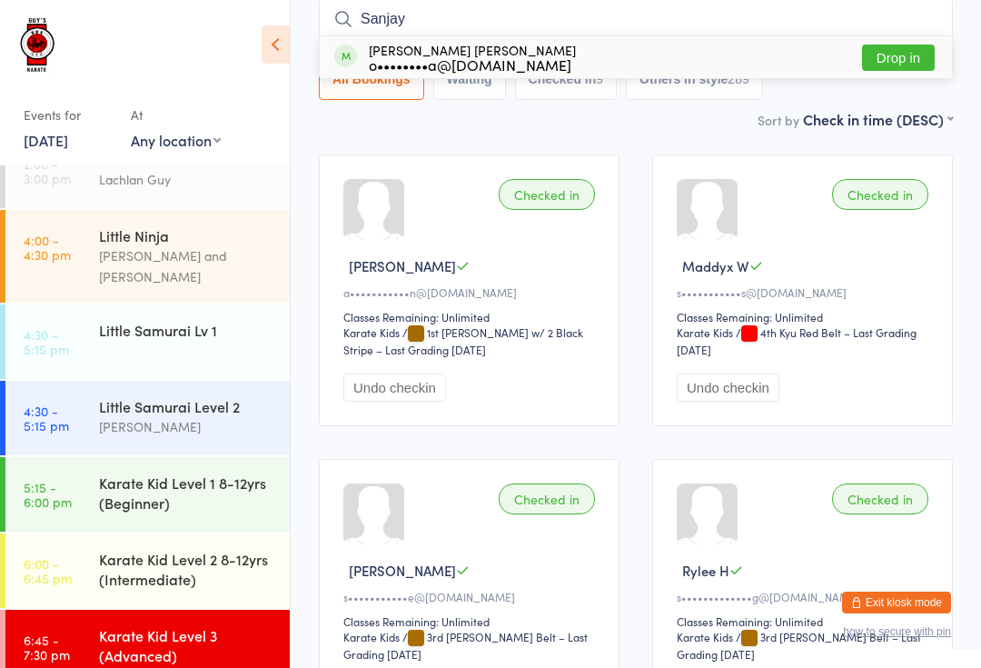
type input "Sanjay"
click at [912, 64] on button "Drop in" at bounding box center [898, 58] width 73 height 26
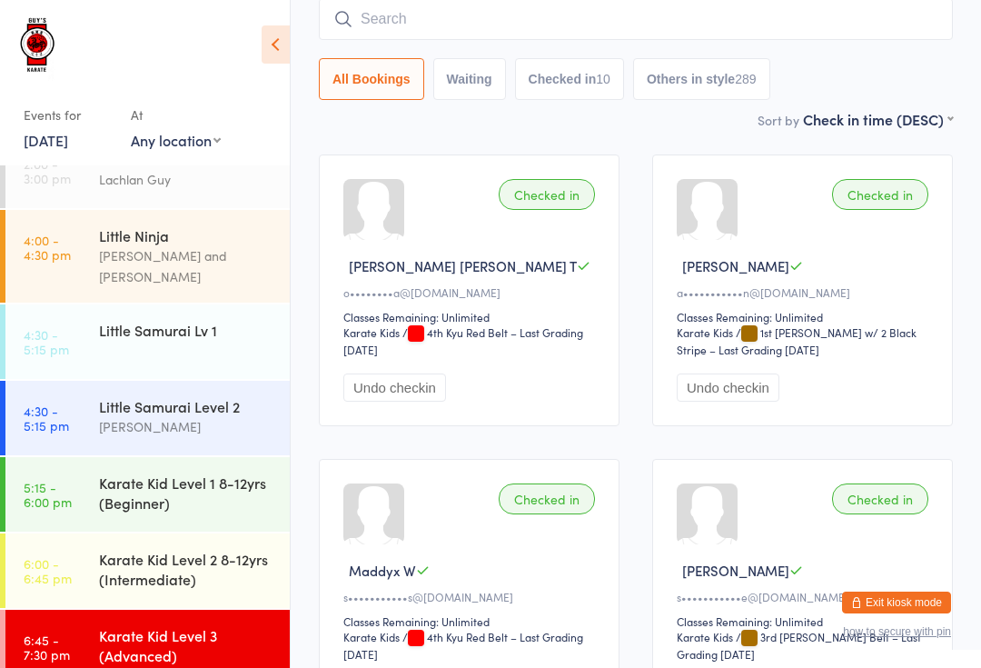
click at [544, 19] on input "search" at bounding box center [636, 19] width 634 height 42
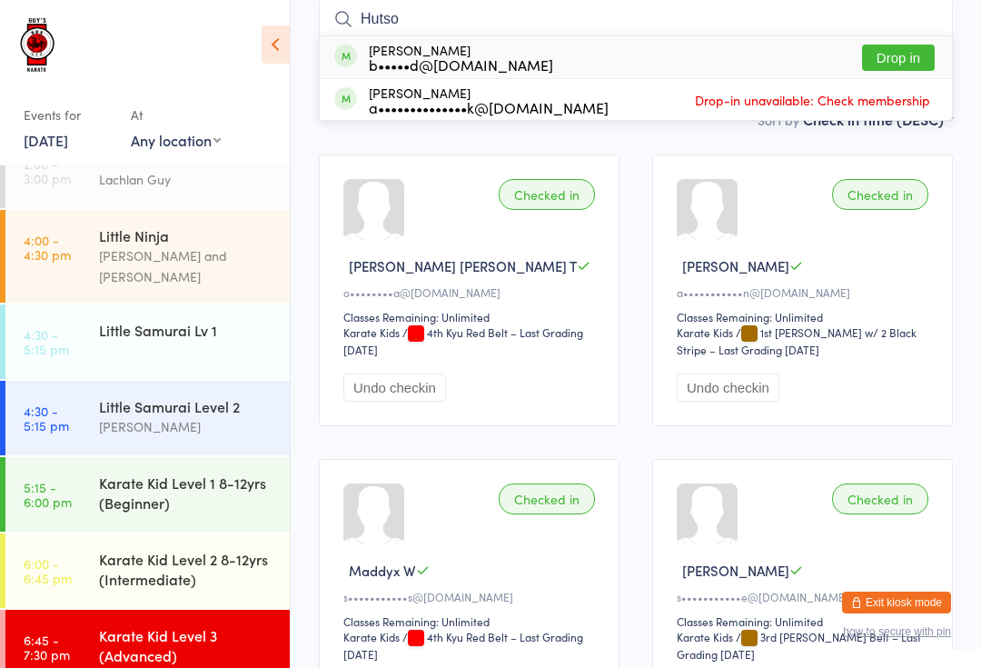
type input "Hutso"
click at [907, 60] on button "Drop in" at bounding box center [898, 58] width 73 height 26
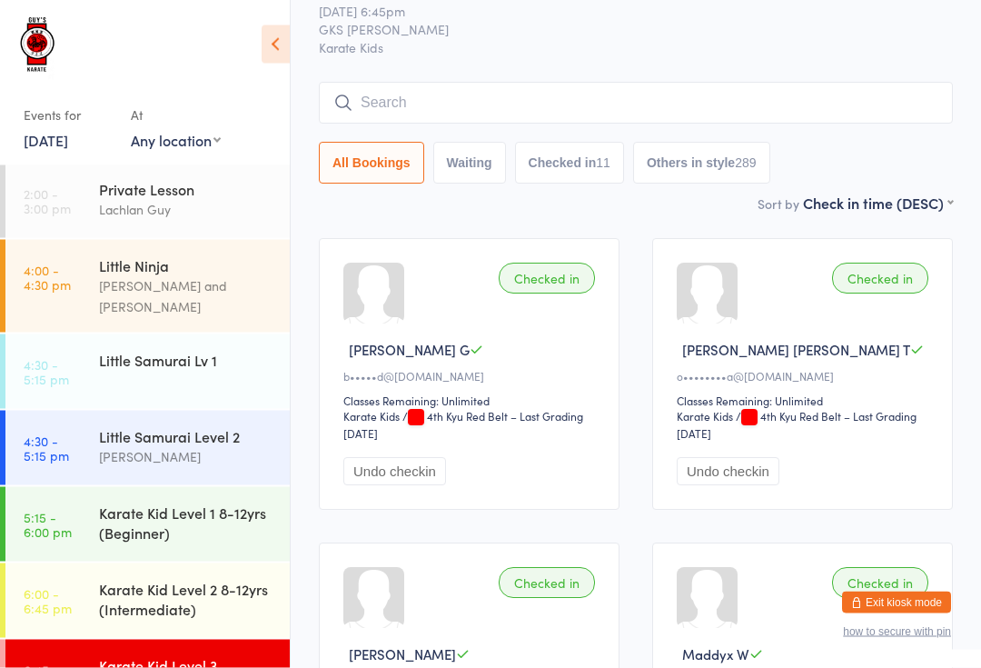
scroll to position [62, 0]
click at [579, 97] on input "search" at bounding box center [636, 104] width 634 height 42
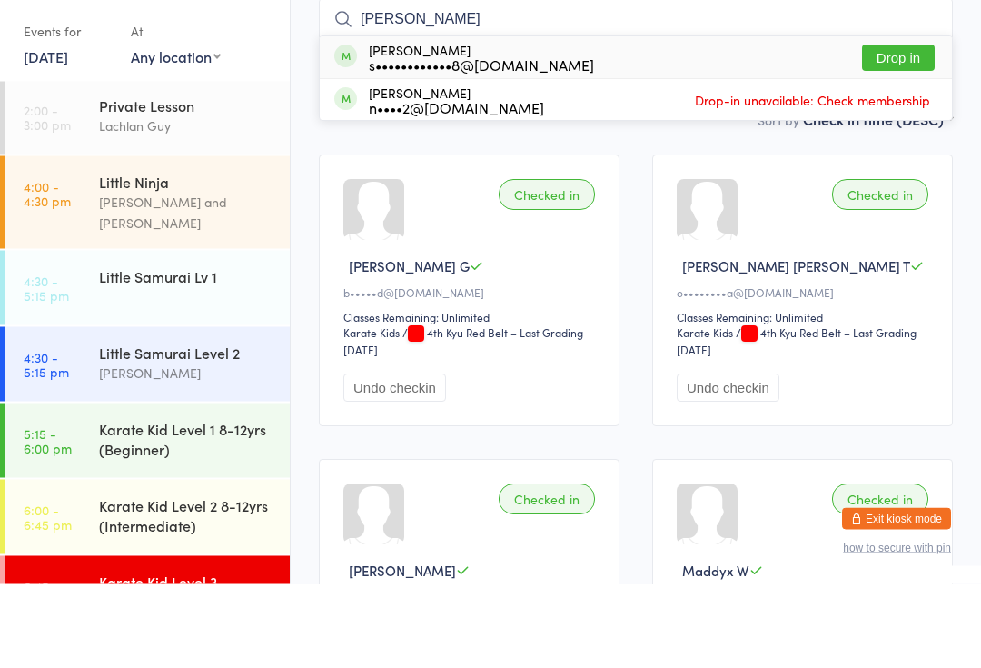
type input "[PERSON_NAME]"
click at [903, 129] on button "Drop in" at bounding box center [898, 142] width 73 height 26
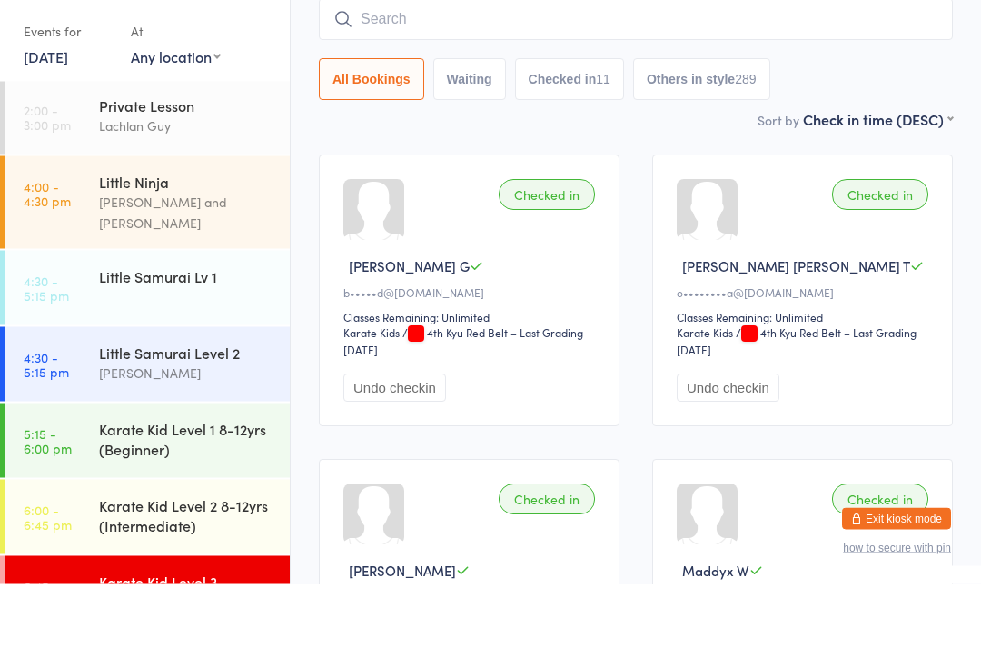
scroll to position [146, 0]
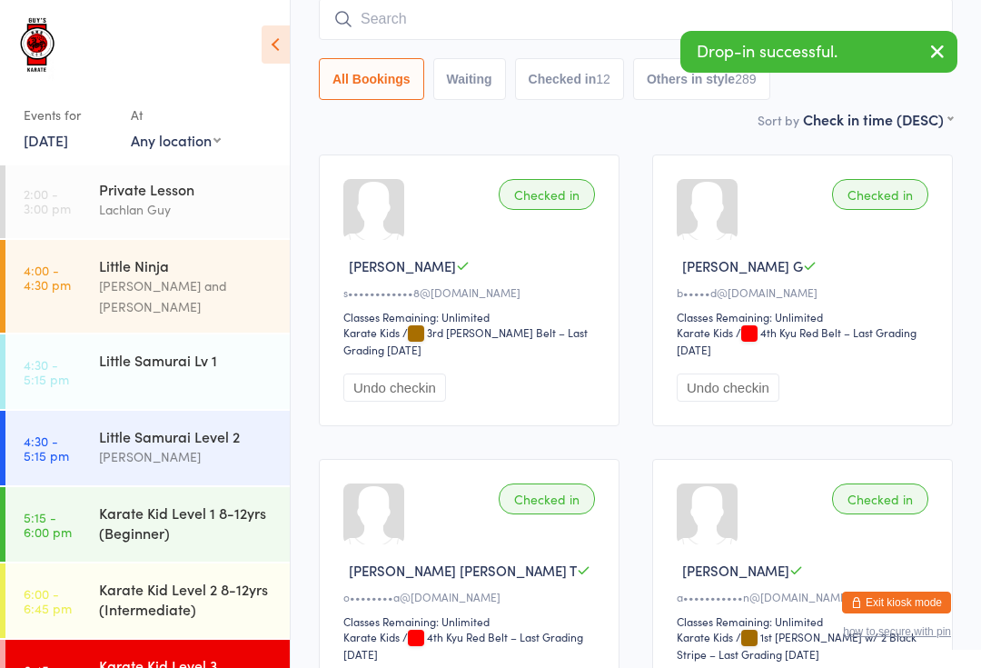
click at [381, 33] on input "search" at bounding box center [636, 19] width 634 height 42
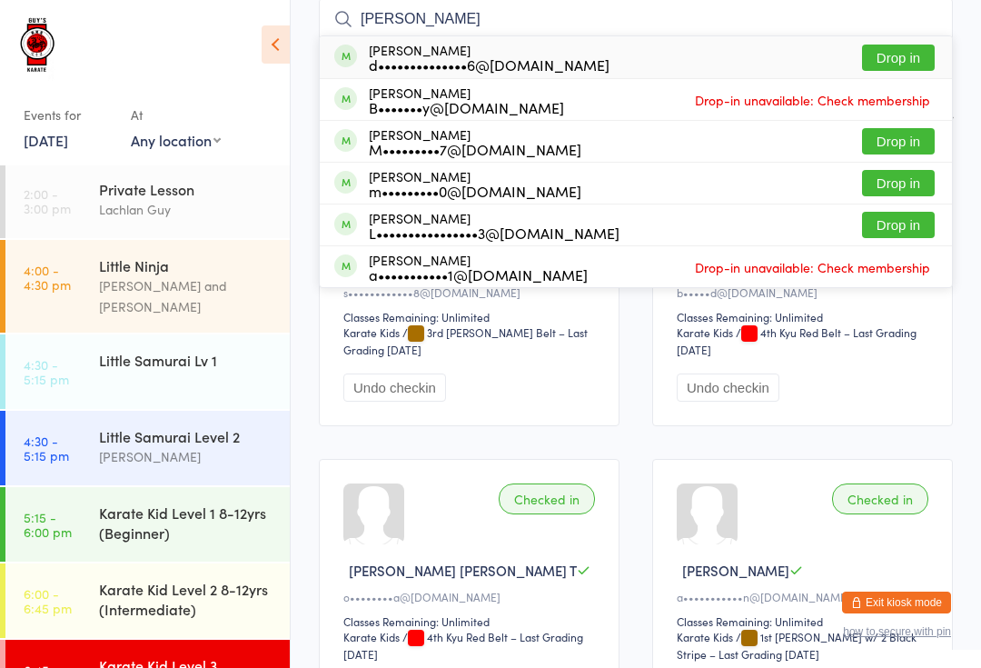
type input "[PERSON_NAME]"
click at [883, 67] on button "Drop in" at bounding box center [898, 58] width 73 height 26
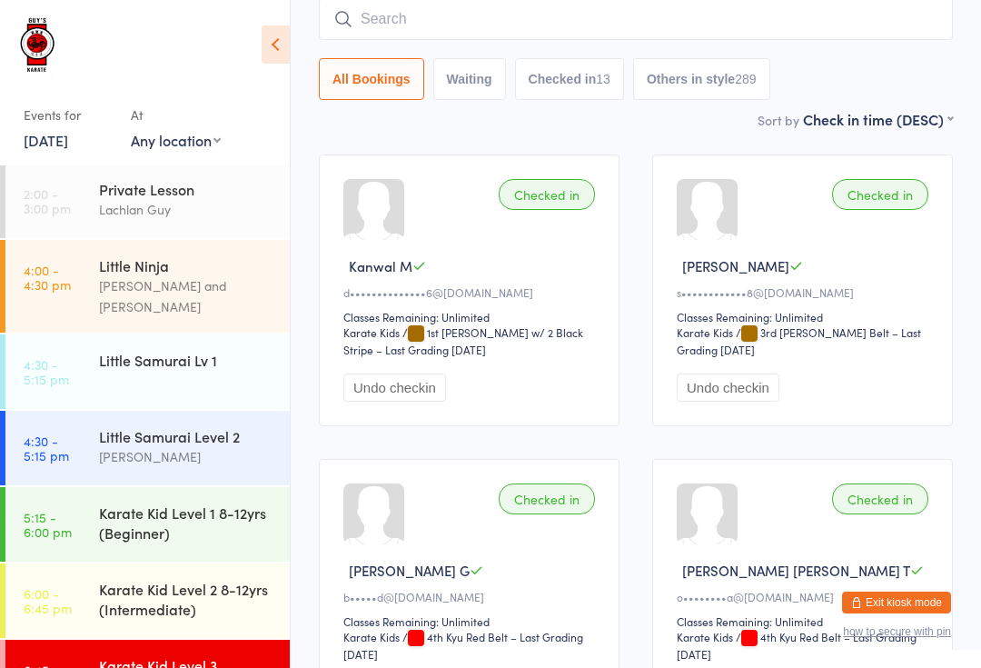
click at [748, 19] on input "search" at bounding box center [636, 19] width 634 height 42
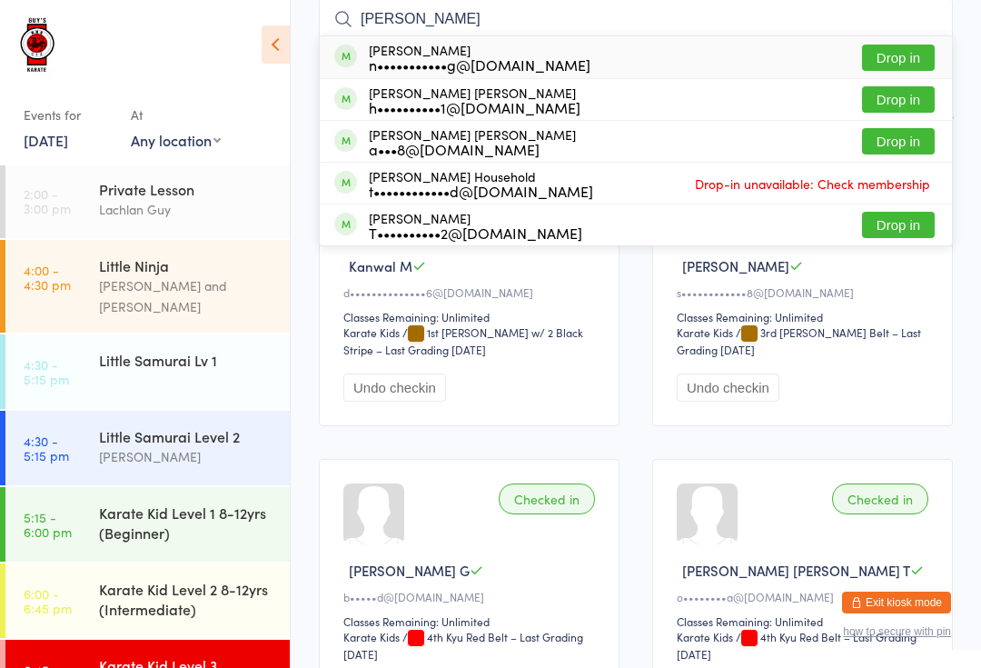
type input "[PERSON_NAME]"
click at [887, 153] on button "Drop in" at bounding box center [898, 141] width 73 height 26
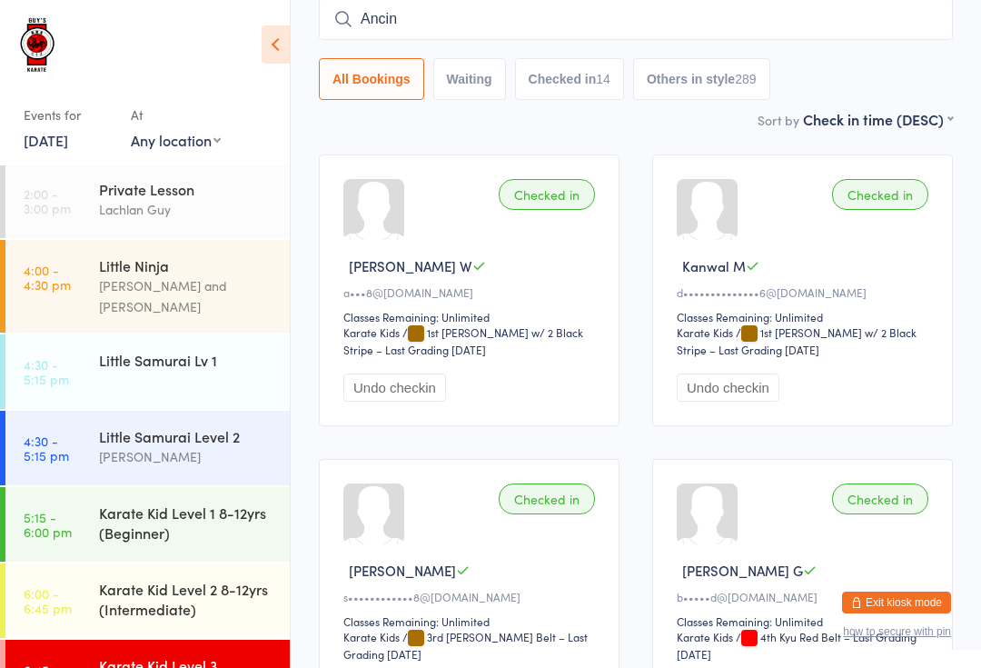
type input "Ancina"
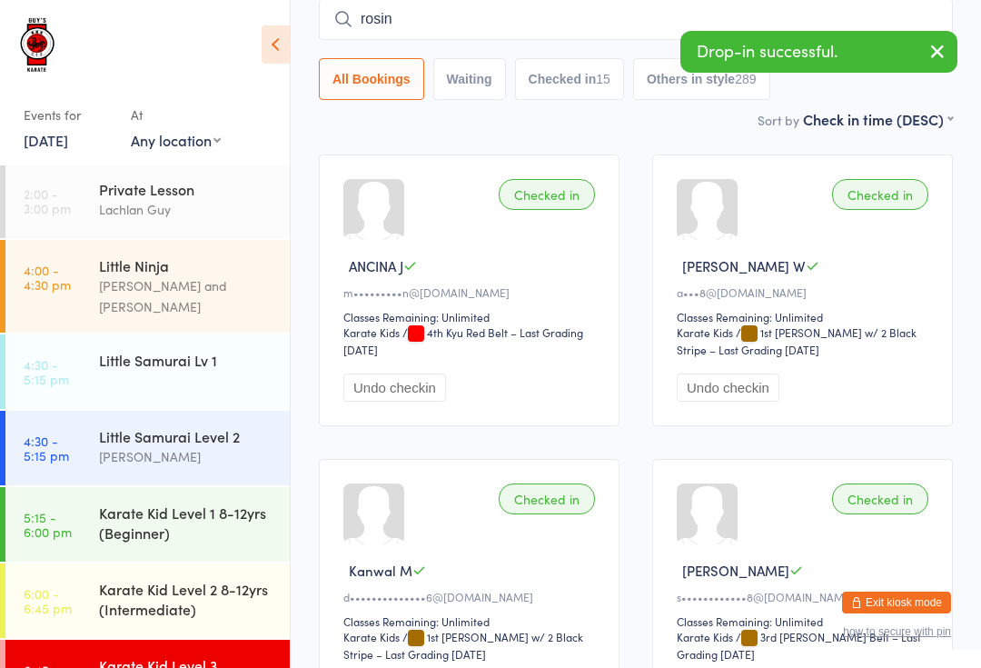
type input "[PERSON_NAME]"
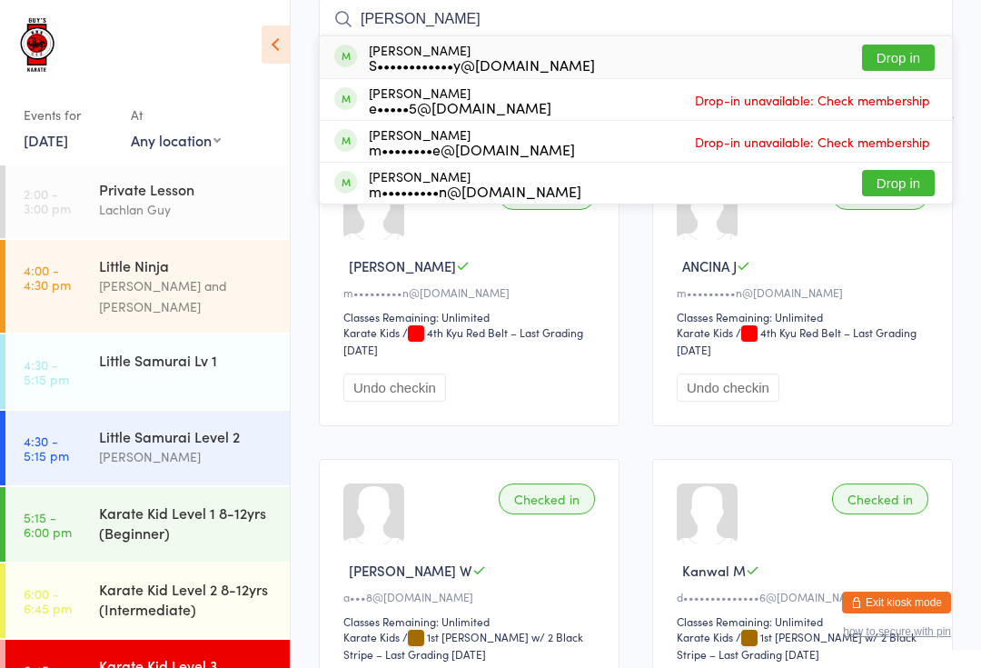
type input "[PERSON_NAME]"
click at [491, 188] on div "m•••••••••n@[DOMAIN_NAME]" at bounding box center [475, 190] width 213 height 15
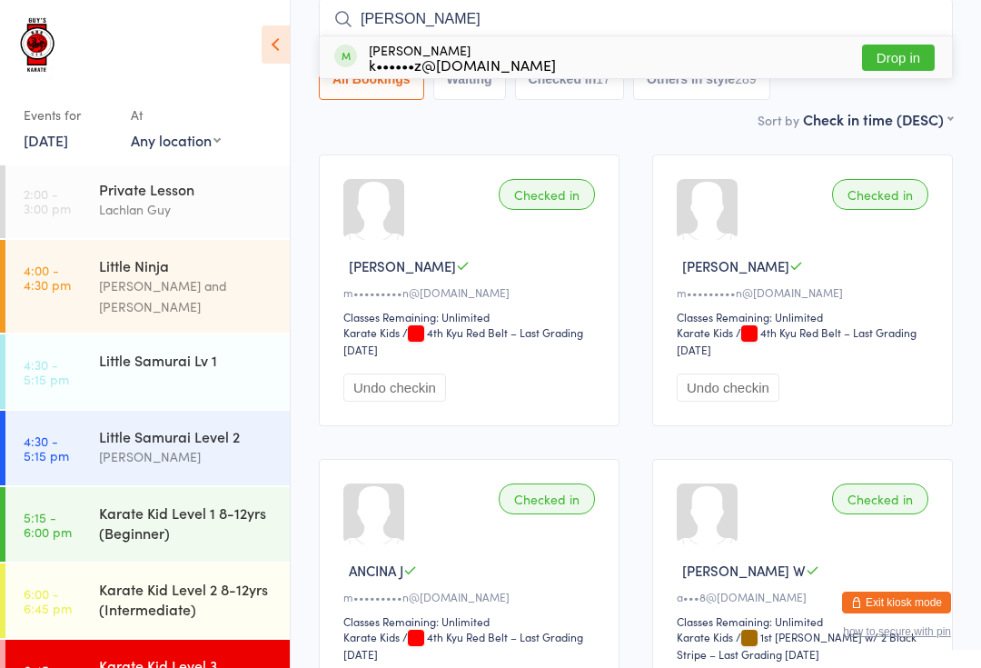
type input "[PERSON_NAME]"
click at [905, 40] on div "[PERSON_NAME] k••••••z@[DOMAIN_NAME] Drop in" at bounding box center [636, 57] width 632 height 42
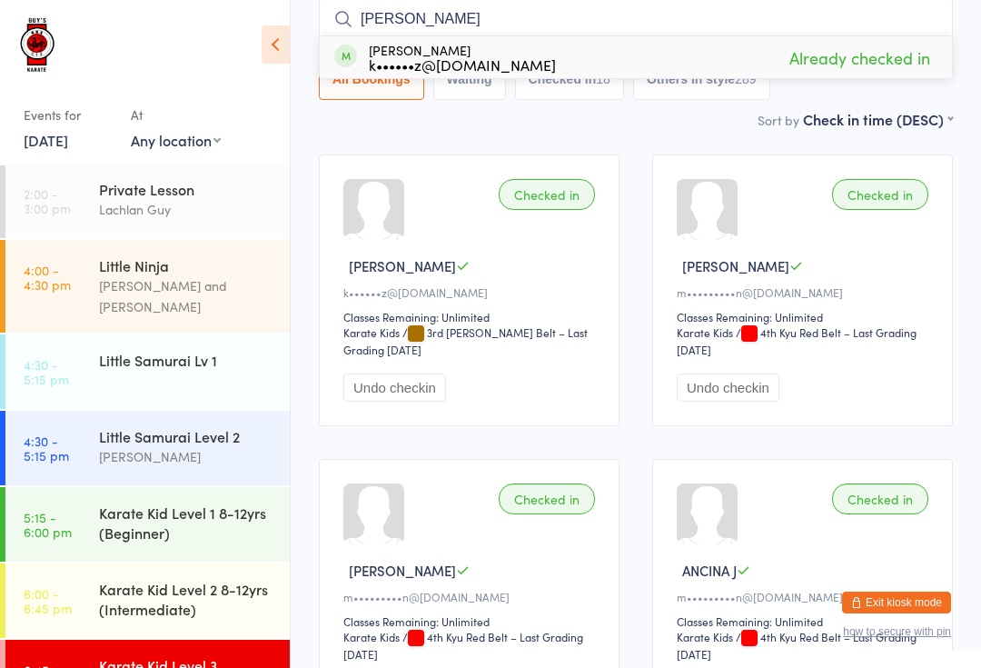
type input "[PERSON_NAME]"
click at [876, 66] on span "Already checked in" at bounding box center [860, 58] width 150 height 32
